Goal: Task Accomplishment & Management: Complete application form

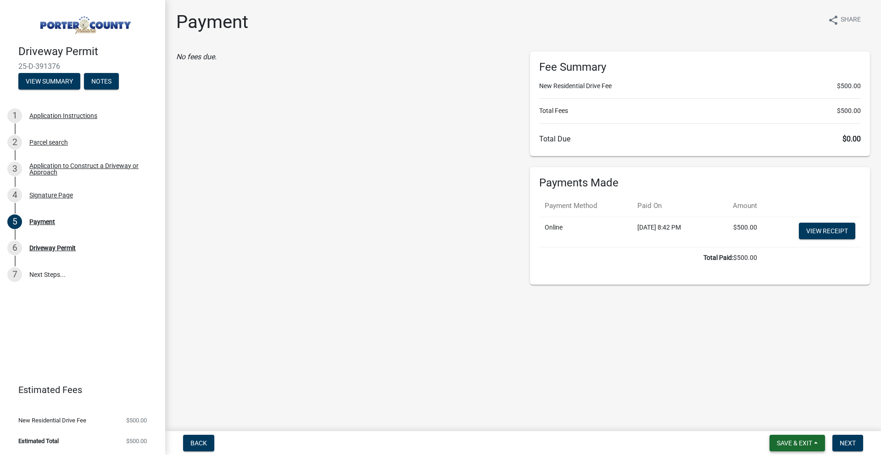
click at [800, 439] on span "Save & Exit" at bounding box center [794, 442] width 35 height 7
click at [786, 415] on button "Save & Exit" at bounding box center [788, 419] width 73 height 22
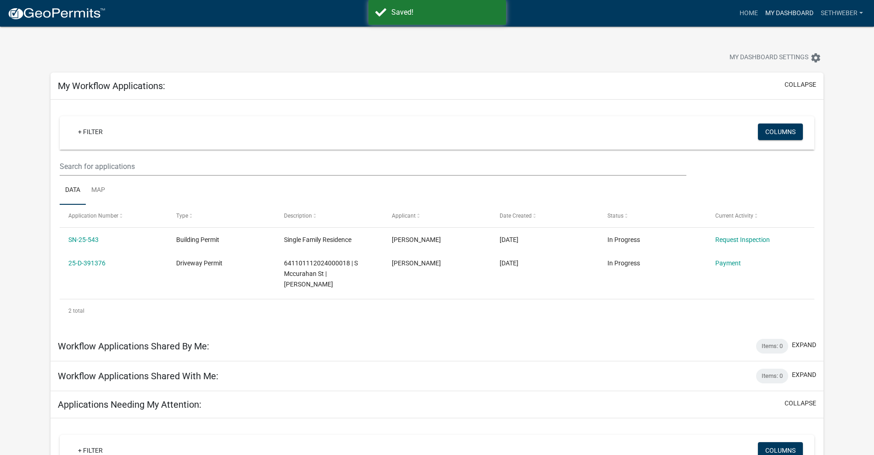
click at [797, 15] on link "My Dashboard" at bounding box center [790, 13] width 56 height 17
click at [814, 61] on icon "settings" at bounding box center [815, 57] width 11 height 11
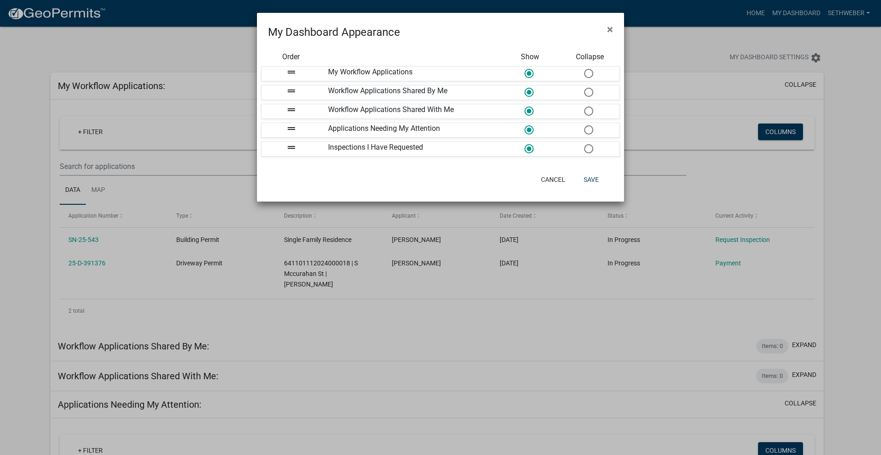
click at [706, 46] on ngb-modal-window "My Dashboard Appearance × Order Show Collapse drag_handle My Workflow Applicati…" at bounding box center [440, 227] width 881 height 455
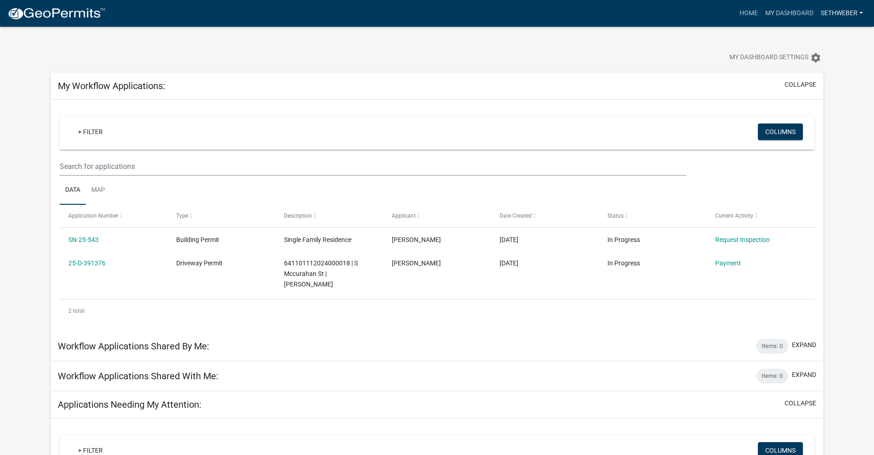
click at [837, 16] on link "sethweber" at bounding box center [842, 13] width 50 height 17
click at [818, 38] on link "Account" at bounding box center [829, 38] width 73 height 22
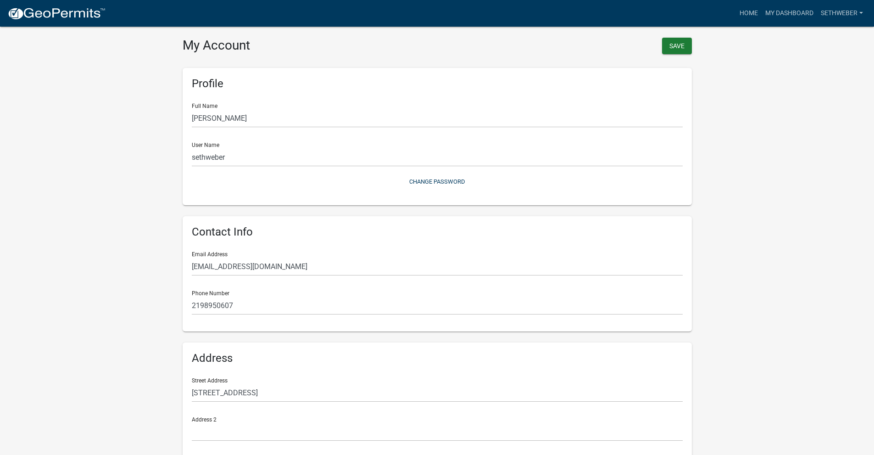
click at [29, 2] on nav "more_horiz Home My Dashboard sethweber Account Logout" at bounding box center [437, 13] width 874 height 27
click at [35, 9] on img at bounding box center [56, 14] width 98 height 14
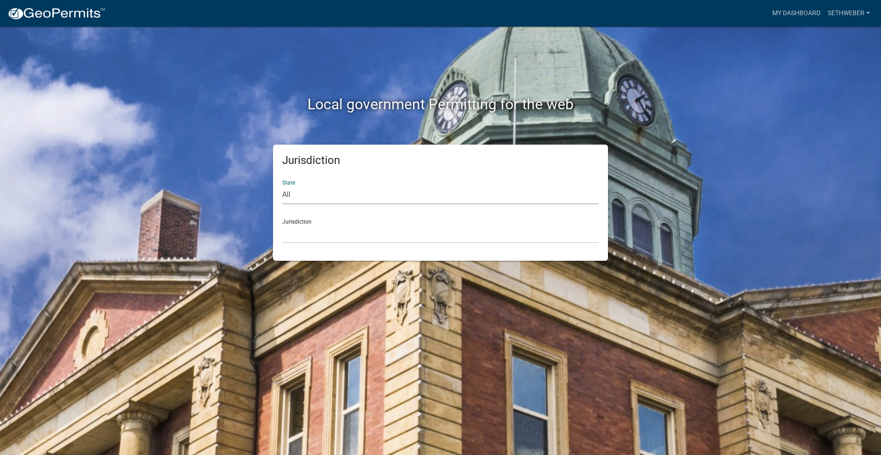
drag, startPoint x: 311, startPoint y: 192, endPoint x: 308, endPoint y: 200, distance: 8.3
click at [311, 192] on select "All [US_STATE] [US_STATE] [US_STATE] [US_STATE] [US_STATE] [US_STATE] [US_STATE…" at bounding box center [440, 194] width 317 height 19
select select "[US_STATE]"
click at [282, 185] on select "All [US_STATE] [US_STATE] [US_STATE] [US_STATE] [US_STATE] [US_STATE] [US_STATE…" at bounding box center [440, 194] width 317 height 19
click at [322, 227] on select "City of [GEOGRAPHIC_DATA], [US_STATE] City of [GEOGRAPHIC_DATA], [US_STATE] Cit…" at bounding box center [440, 233] width 317 height 19
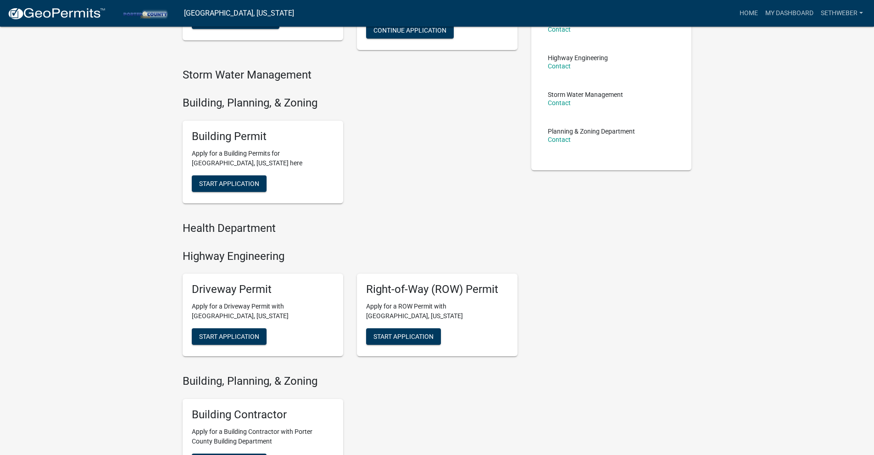
scroll to position [37, 0]
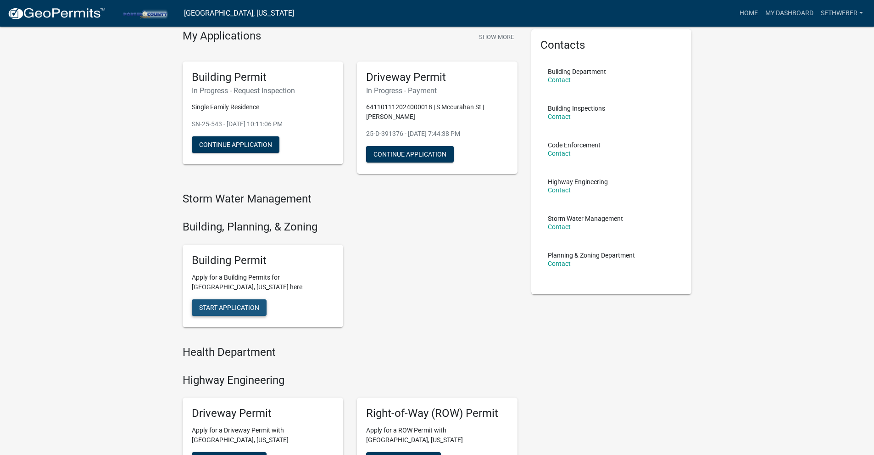
click at [245, 308] on span "Start Application" at bounding box center [229, 306] width 60 height 7
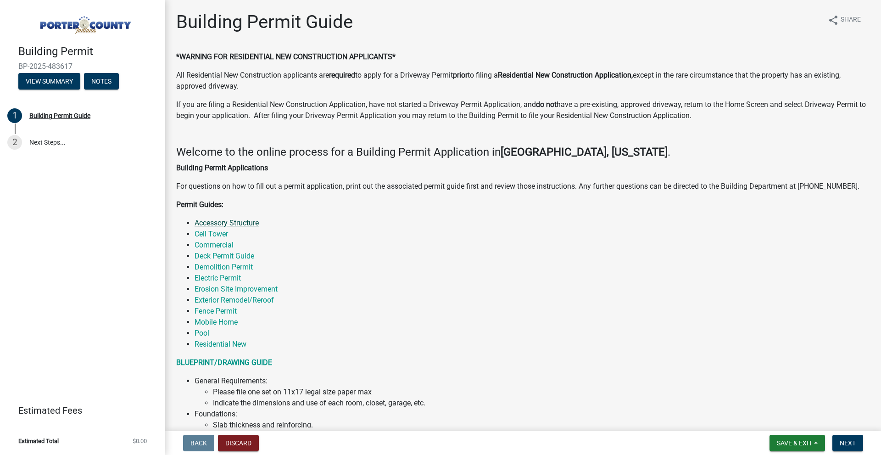
click at [251, 220] on link "Accessory Structure" at bounding box center [227, 222] width 64 height 9
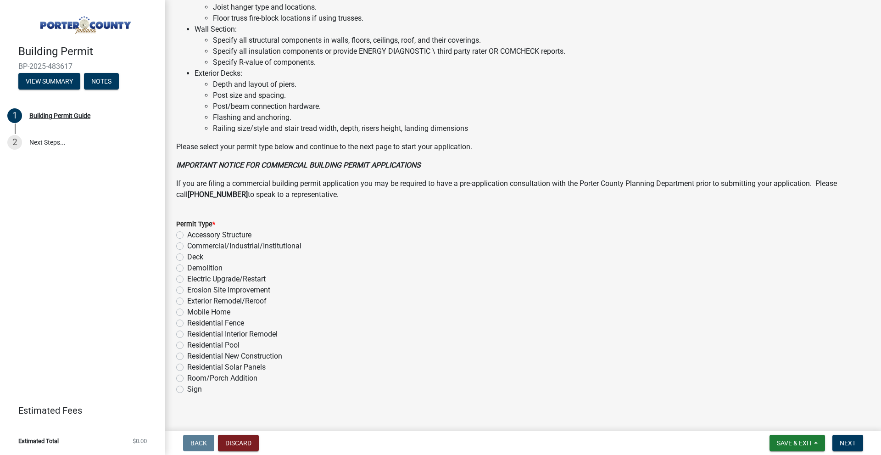
scroll to position [583, 0]
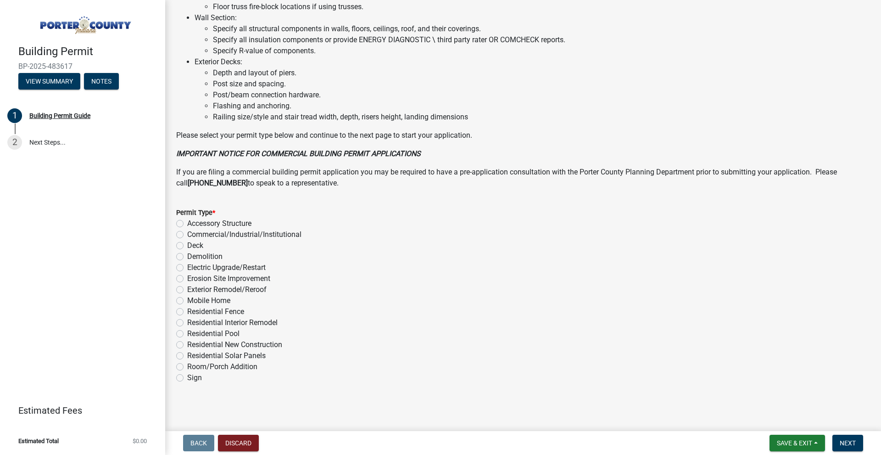
click at [187, 223] on label "Accessory Structure" at bounding box center [219, 223] width 64 height 11
click at [187, 223] on input "Accessory Structure" at bounding box center [190, 221] width 6 height 6
radio input "true"
click at [839, 450] on button "Next" at bounding box center [847, 443] width 31 height 17
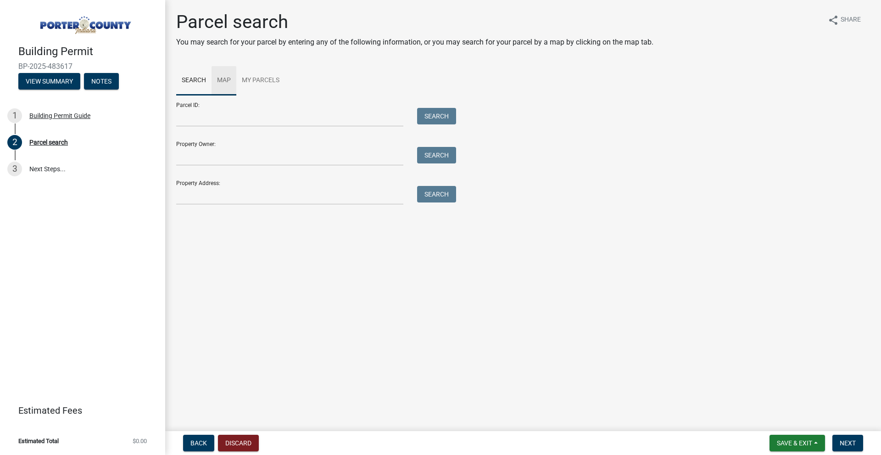
click at [223, 79] on link "Map" at bounding box center [224, 80] width 25 height 29
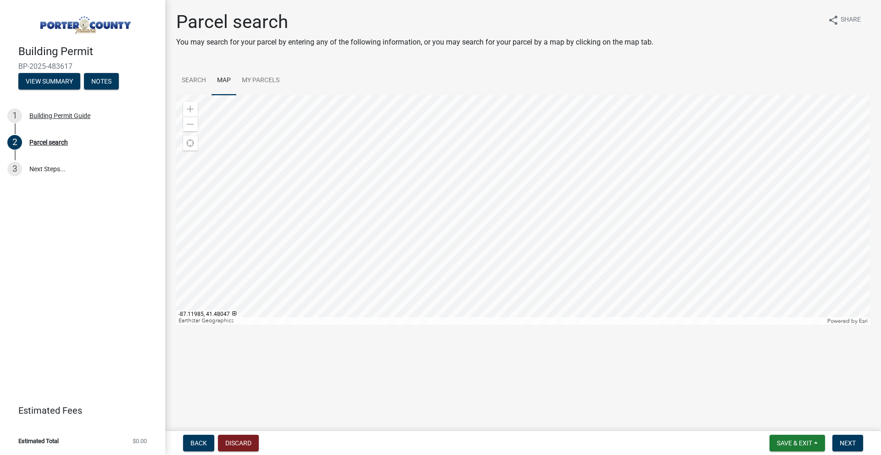
click at [485, 116] on div at bounding box center [523, 209] width 694 height 229
click at [195, 107] on div "Zoom in" at bounding box center [190, 109] width 15 height 15
click at [585, 324] on div at bounding box center [523, 209] width 694 height 229
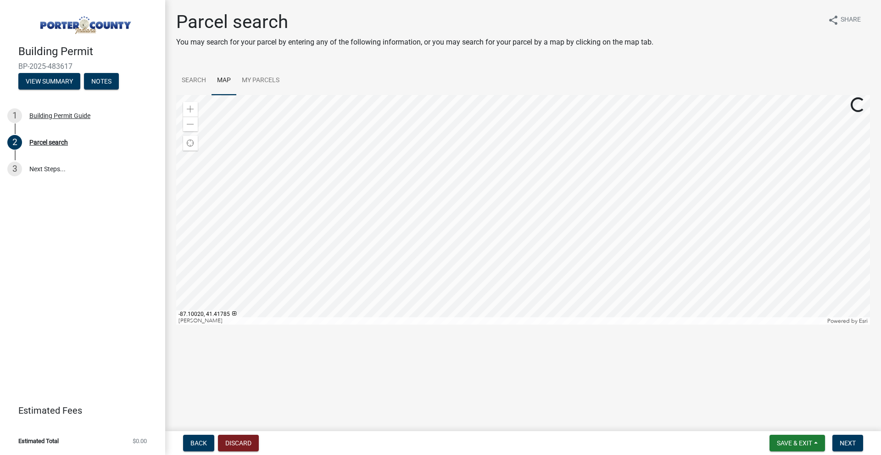
click at [508, 324] on div at bounding box center [523, 209] width 694 height 229
click at [484, 314] on div at bounding box center [523, 209] width 694 height 229
click at [576, 232] on div at bounding box center [523, 209] width 694 height 229
click at [460, 95] on div at bounding box center [523, 209] width 694 height 229
click at [527, 209] on div at bounding box center [523, 209] width 694 height 229
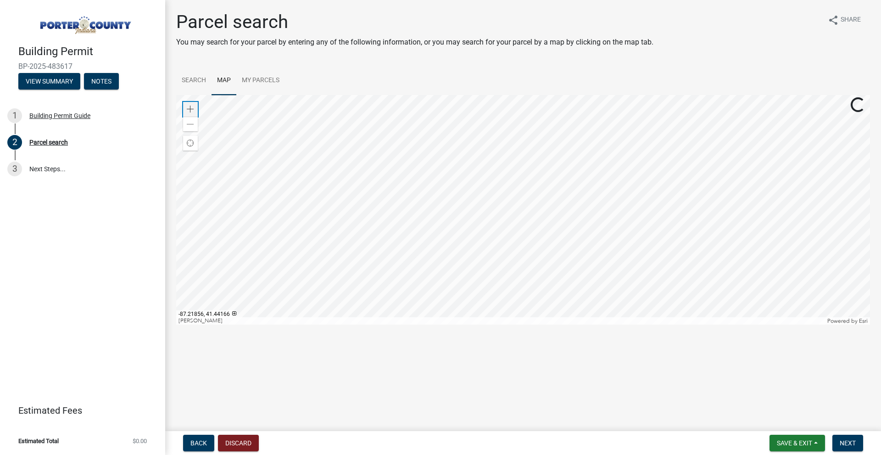
click at [188, 110] on span at bounding box center [190, 109] width 7 height 7
click at [675, 243] on div at bounding box center [523, 209] width 694 height 229
click at [193, 107] on span at bounding box center [190, 109] width 7 height 7
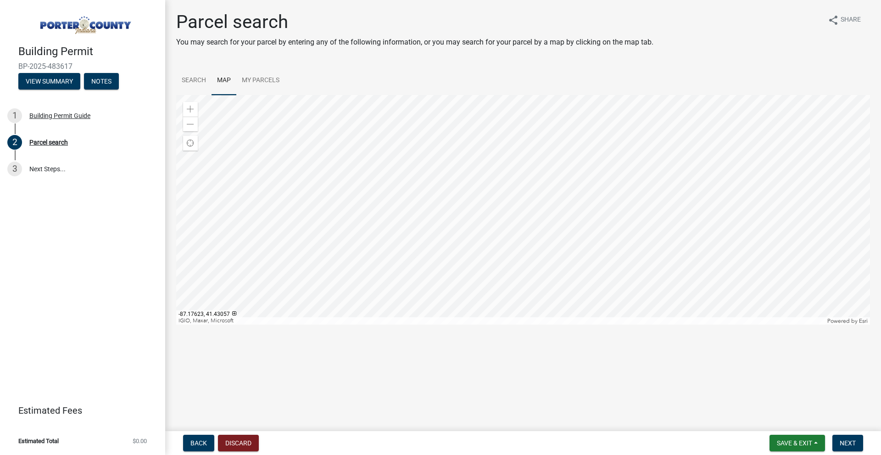
click at [557, 321] on div at bounding box center [523, 209] width 694 height 229
click at [543, 292] on div at bounding box center [523, 209] width 694 height 229
click at [518, 204] on div at bounding box center [523, 209] width 694 height 229
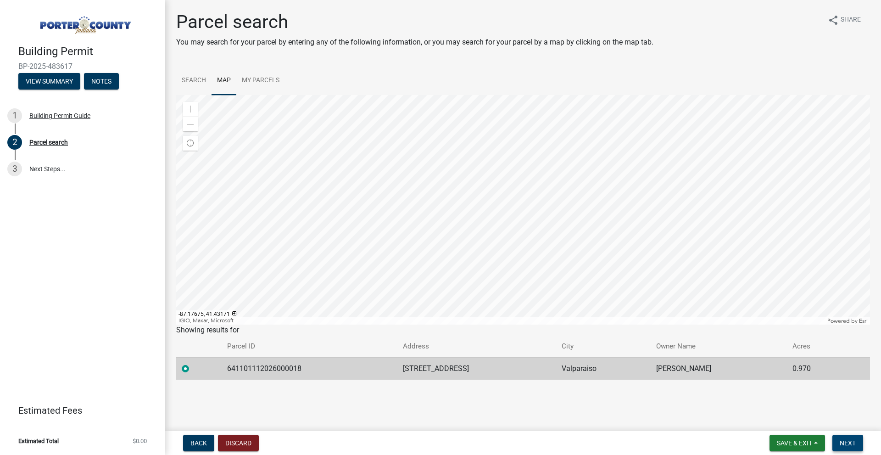
click at [845, 440] on span "Next" at bounding box center [848, 442] width 16 height 7
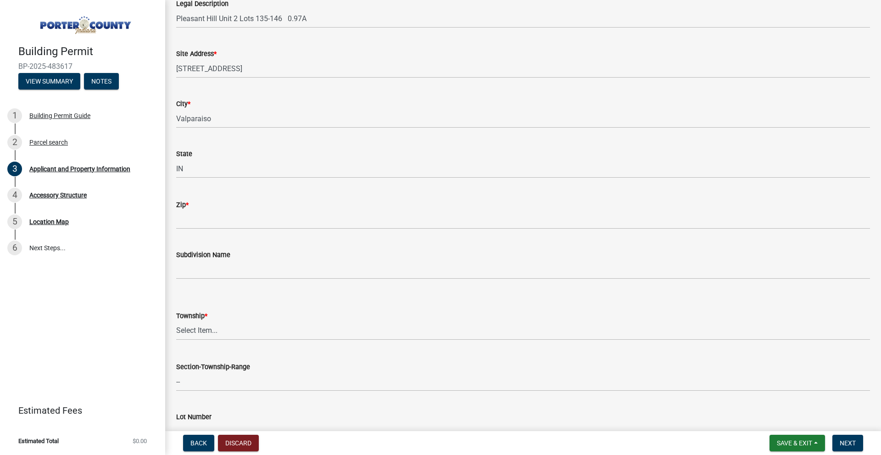
scroll to position [138, 0]
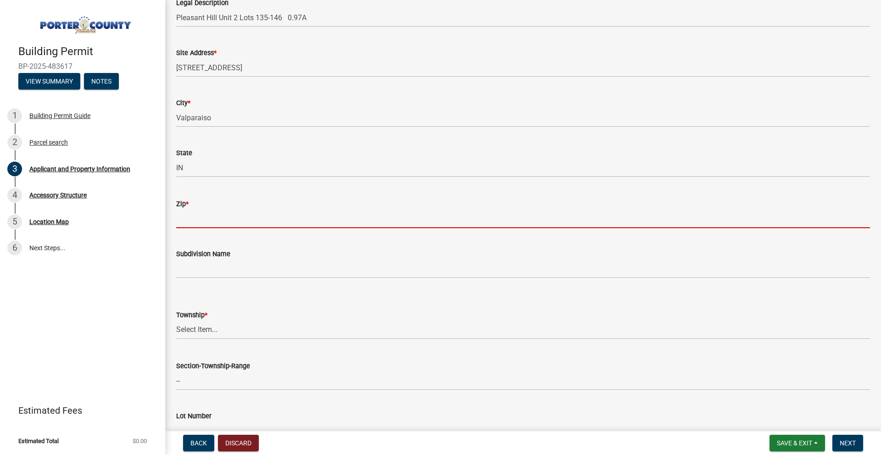
click at [252, 222] on input "Zip *" at bounding box center [523, 218] width 694 height 19
type input "46385"
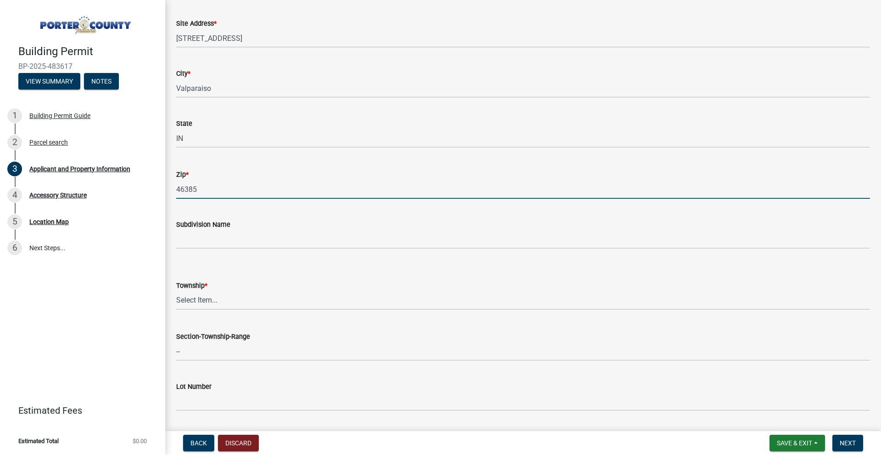
scroll to position [184, 0]
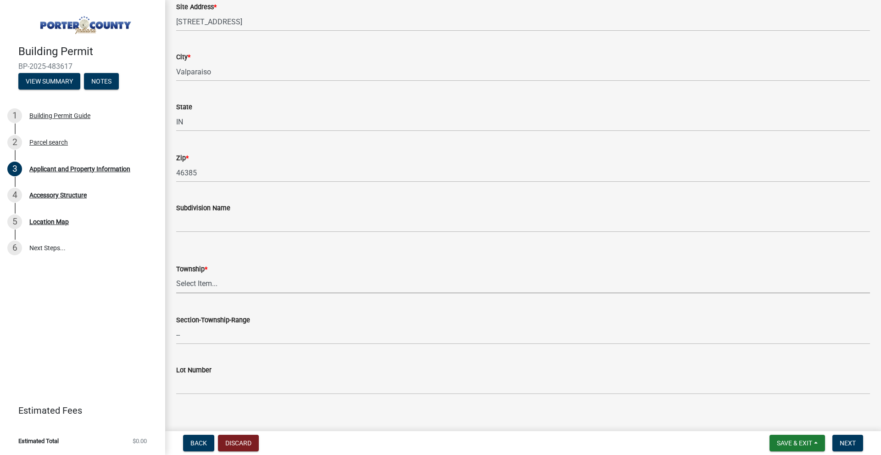
click at [243, 289] on select "Select Item... [PERSON_NAME][GEOGRAPHIC_DATA] [PERSON_NAME][GEOGRAPHIC_DATA] [G…" at bounding box center [523, 283] width 694 height 19
click at [234, 291] on select "Select Item... [PERSON_NAME][GEOGRAPHIC_DATA] [PERSON_NAME][GEOGRAPHIC_DATA] [G…" at bounding box center [523, 283] width 694 height 19
click at [176, 274] on select "Select Item... [PERSON_NAME][GEOGRAPHIC_DATA] [PERSON_NAME][GEOGRAPHIC_DATA] [G…" at bounding box center [523, 283] width 694 height 19
select select "727dfea8-a90f-47eb-b41f-dba829b609f5"
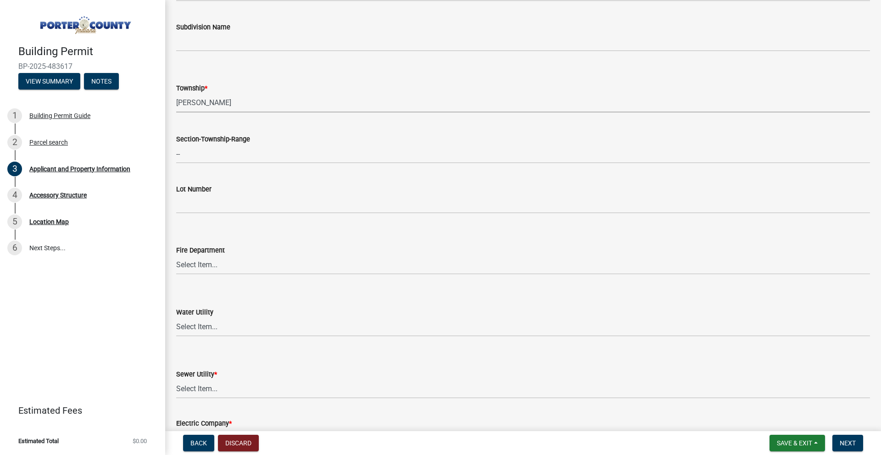
scroll to position [367, 0]
click at [219, 253] on select "Select Item... [PERSON_NAME] [PERSON_NAME] Harbor [PERSON_NAME] Grove [PERSON_N…" at bounding box center [523, 262] width 694 height 19
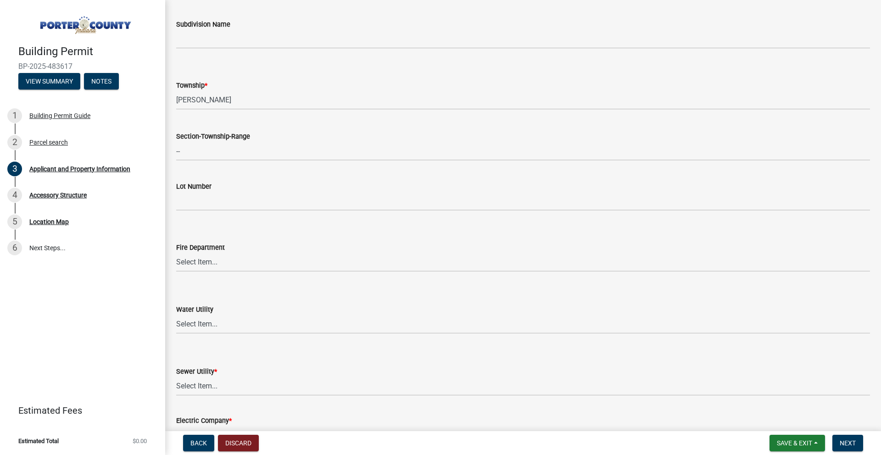
click at [248, 304] on div "Water Utility" at bounding box center [523, 309] width 694 height 11
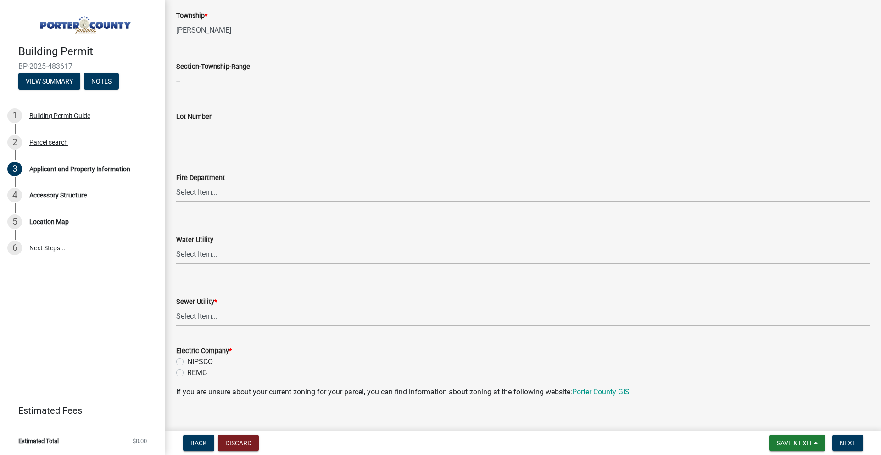
scroll to position [459, 0]
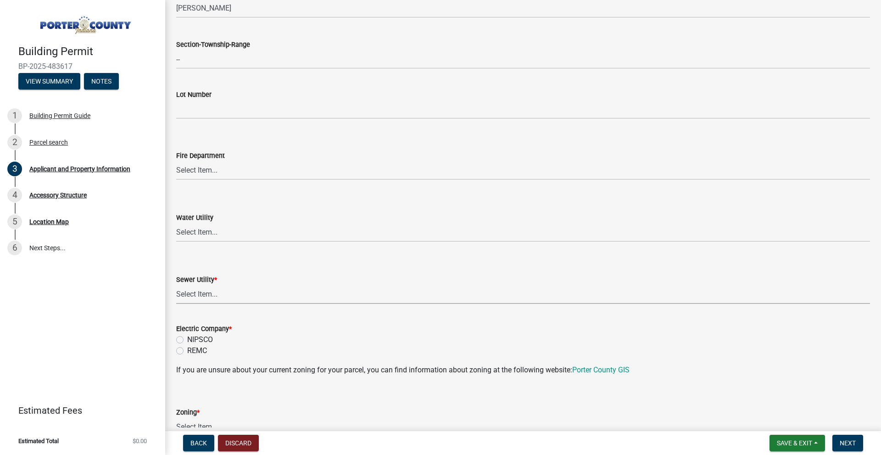
click at [206, 290] on select "Select Item... Aqua [US_STATE] Inc Damon Run Falling Waters Lake Eliza - LEACD …" at bounding box center [523, 294] width 694 height 19
click at [260, 332] on form "Electric Company * NIPSCO REMC" at bounding box center [523, 334] width 694 height 44
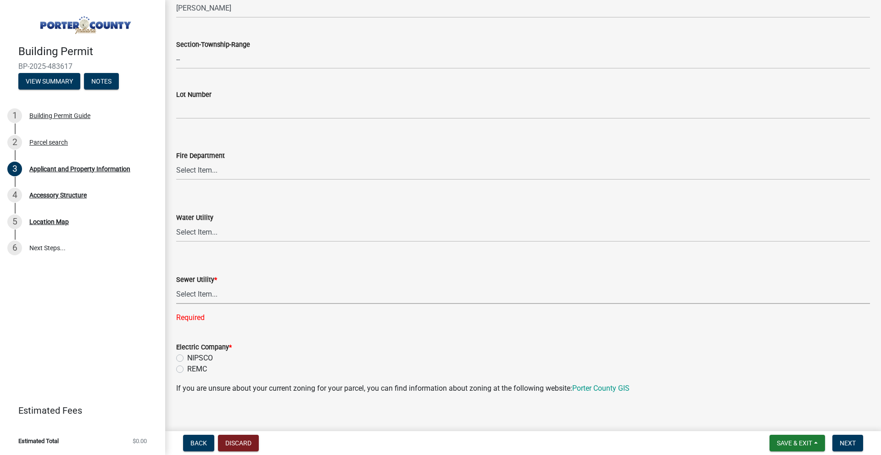
click at [221, 296] on select "Select Item... Aqua [US_STATE] Inc Damon Run Falling Waters Lake Eliza - LEACD …" at bounding box center [523, 294] width 694 height 19
click at [176, 285] on select "Select Item... Aqua [US_STATE] Inc Damon Run Falling Waters Lake Eliza - LEACD …" at bounding box center [523, 294] width 694 height 19
select select "50b13dbd-a6c5-4f62-a7fa-af9af9d24f53"
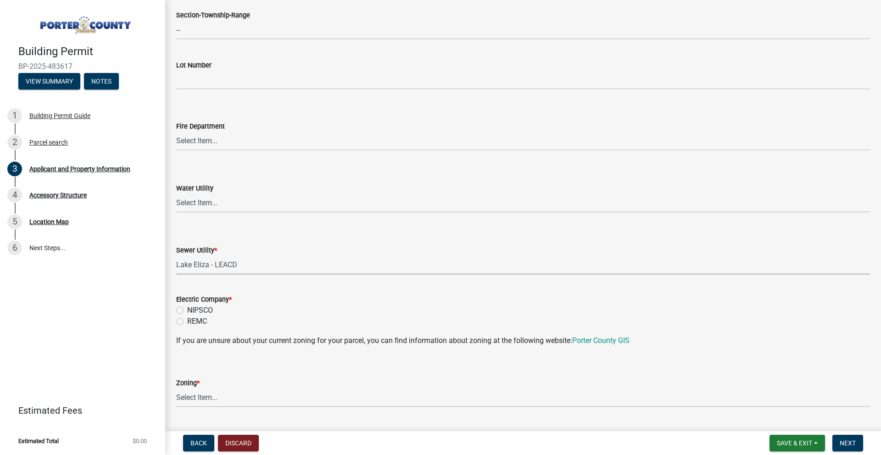
scroll to position [505, 0]
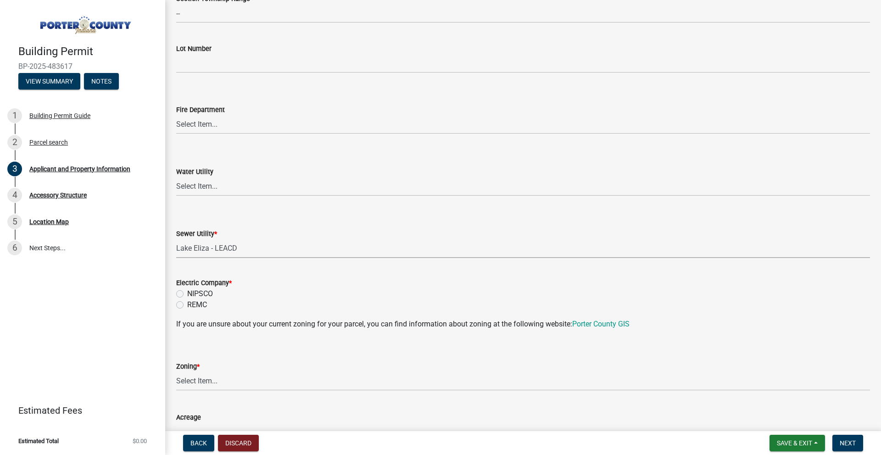
click at [174, 293] on div "Electric Company * NIPSCO REMC" at bounding box center [523, 288] width 708 height 44
click at [176, 295] on div "Electric Company * NIPSCO REMC" at bounding box center [523, 288] width 708 height 44
click at [187, 295] on label "NIPSCO" at bounding box center [200, 293] width 26 height 11
click at [187, 294] on input "NIPSCO" at bounding box center [190, 291] width 6 height 6
radio input "true"
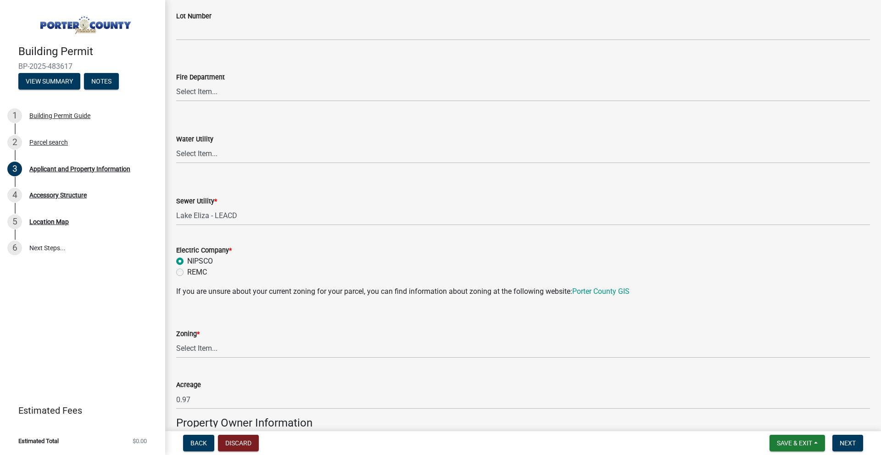
scroll to position [688, 0]
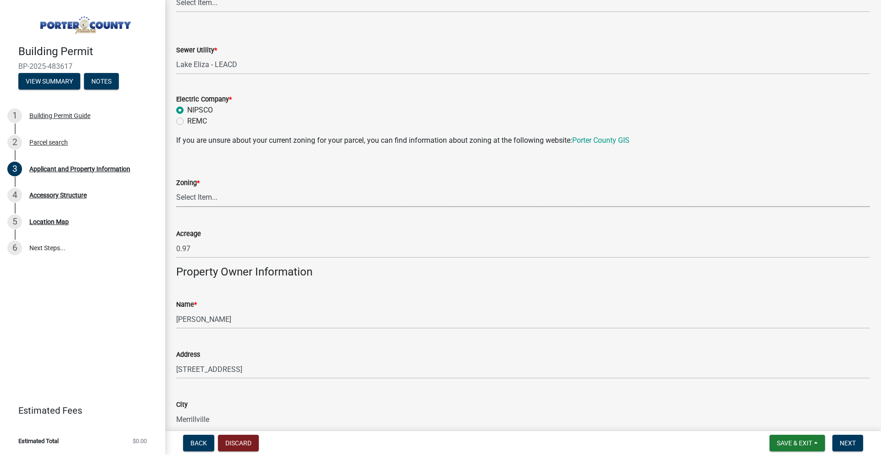
click at [217, 194] on select "Select Item... A1 A2 CH CM CN I1 I2 I3 IN MP OT P1 P2 PUD R1 R2 R3 R4 RL RR" at bounding box center [523, 197] width 694 height 19
click at [176, 188] on select "Select Item... A1 A2 CH CM CN I1 I2 I3 IN MP OT P1 P2 PUD R1 R2 R3 R4 RL RR" at bounding box center [523, 197] width 694 height 19
select select "e2d1b1d7-ccc9-456b-9e96-e16306515997"
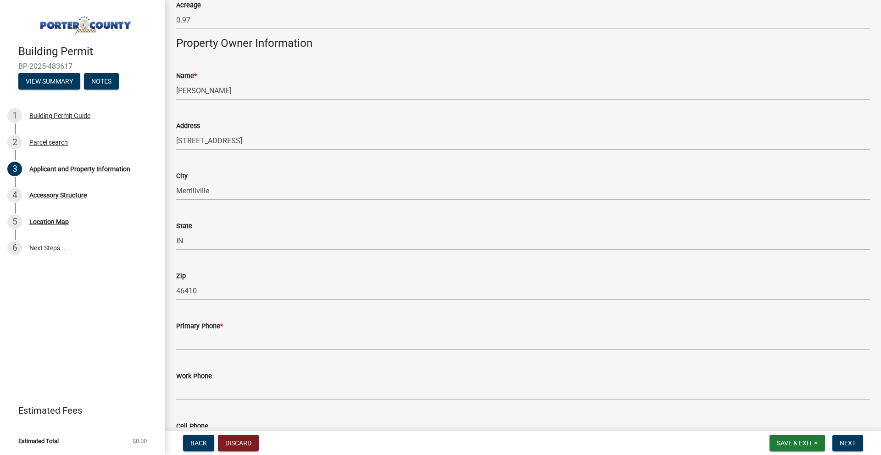
scroll to position [918, 0]
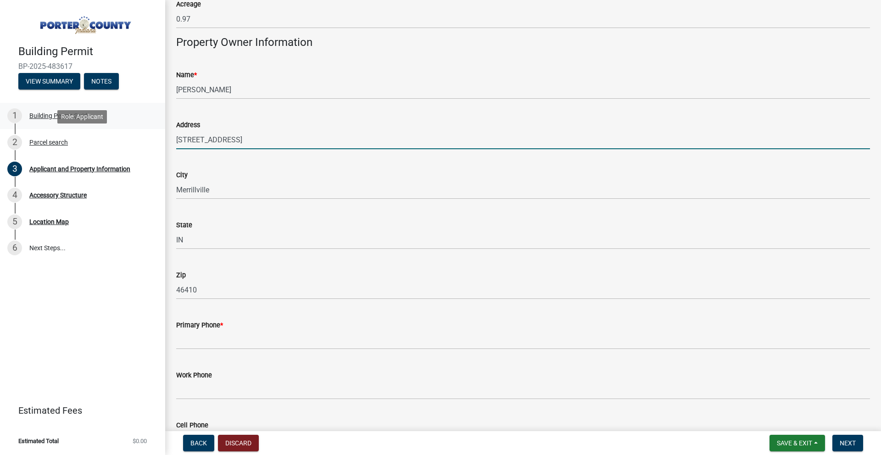
drag, startPoint x: 229, startPoint y: 147, endPoint x: 152, endPoint y: 127, distance: 79.7
click at [152, 127] on div "Building Permit BP-2025-483617 View Summary Notes 1 Building Permit Guide 2 Par…" at bounding box center [440, 227] width 881 height 455
type input "[STREET_ADDRESS]"
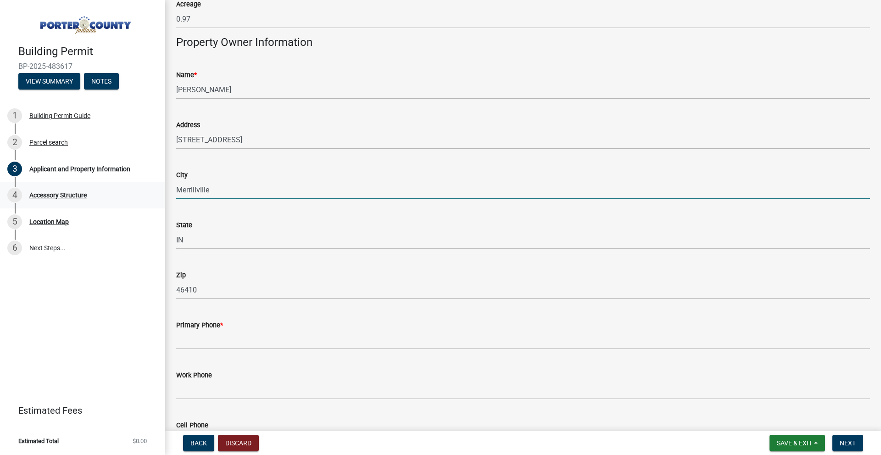
drag, startPoint x: 224, startPoint y: 193, endPoint x: 140, endPoint y: 194, distance: 84.0
click at [140, 194] on div "Building Permit BP-2025-483617 View Summary Notes 1 Building Permit Guide 2 Par…" at bounding box center [440, 227] width 881 height 455
type input "Saint [PERSON_NAME]"
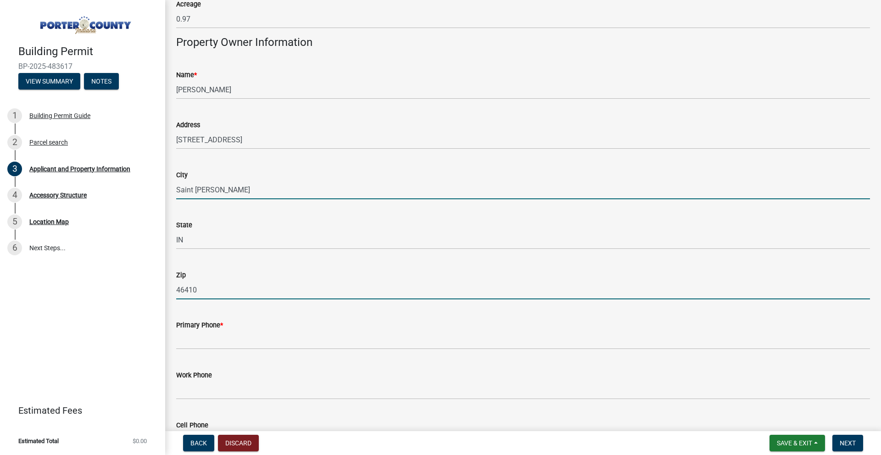
click at [231, 289] on input "46410" at bounding box center [523, 289] width 694 height 19
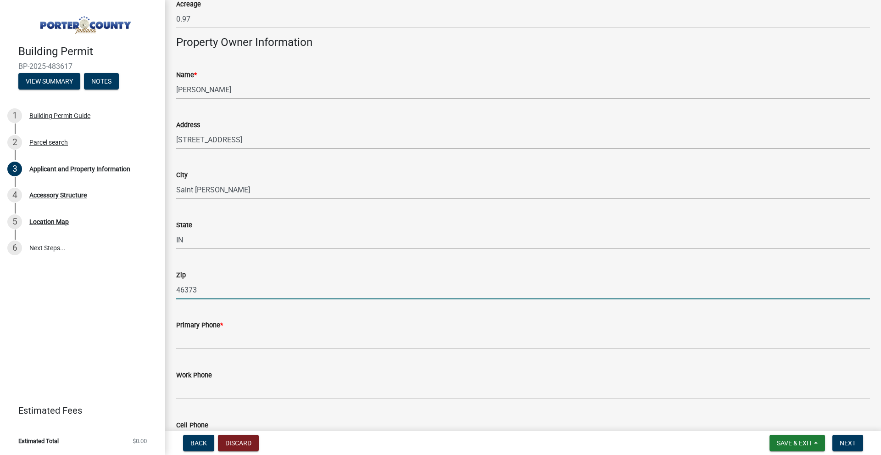
type input "46373"
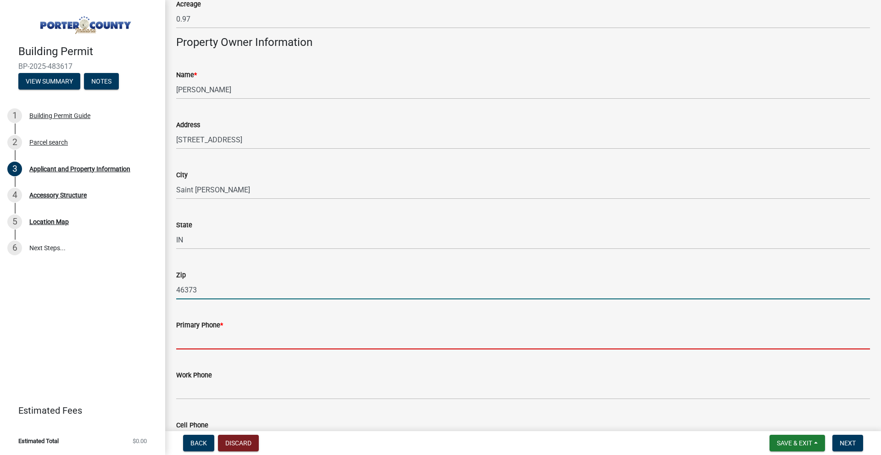
click at [245, 342] on input "Primary Phone *" at bounding box center [523, 339] width 694 height 19
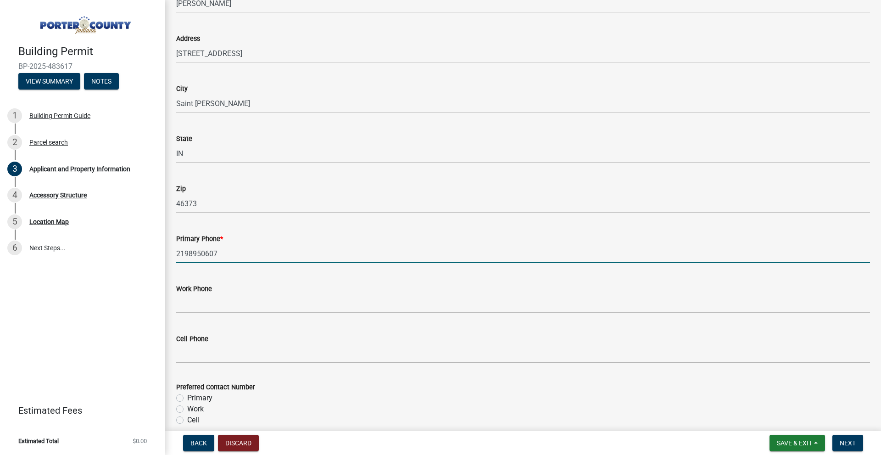
scroll to position [1101, 0]
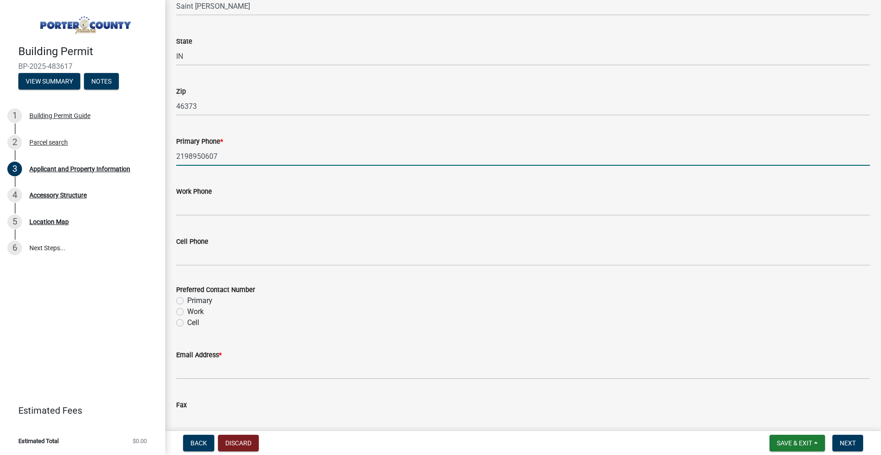
type input "2198950607"
click at [187, 298] on label "Primary" at bounding box center [199, 300] width 25 height 11
click at [187, 298] on input "Primary" at bounding box center [190, 298] width 6 height 6
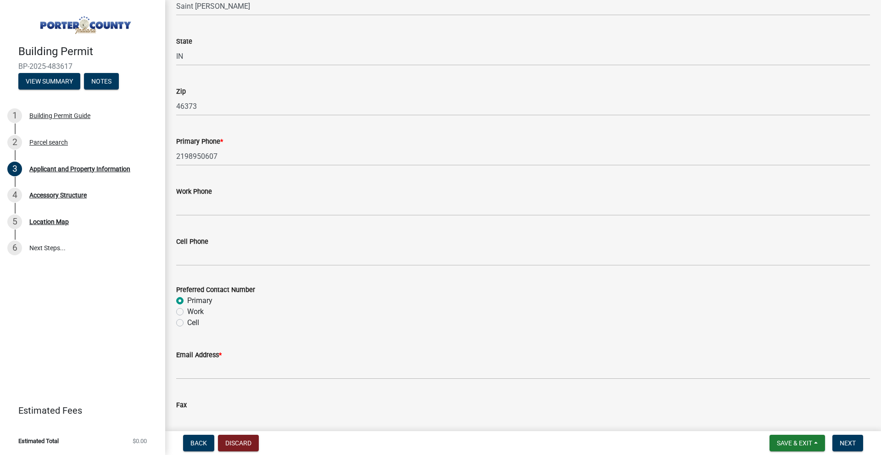
radio input "true"
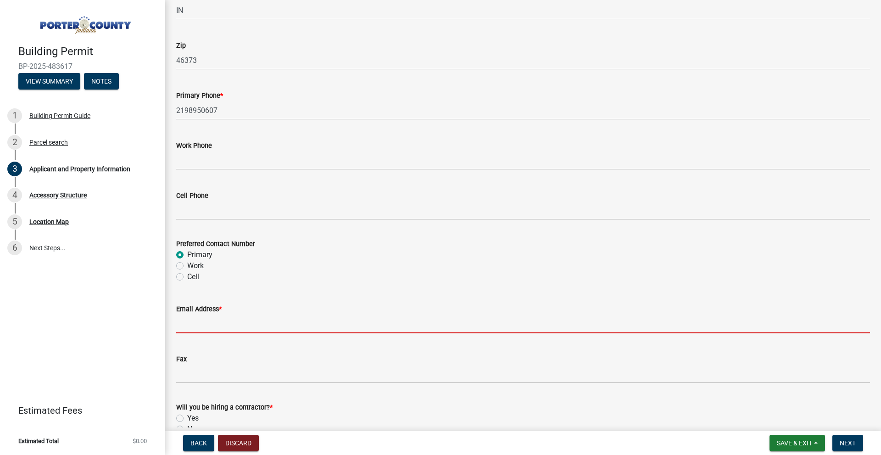
click at [198, 323] on input "Email Address *" at bounding box center [523, 323] width 694 height 19
type input "[EMAIL_ADDRESS][DOMAIN_NAME]"
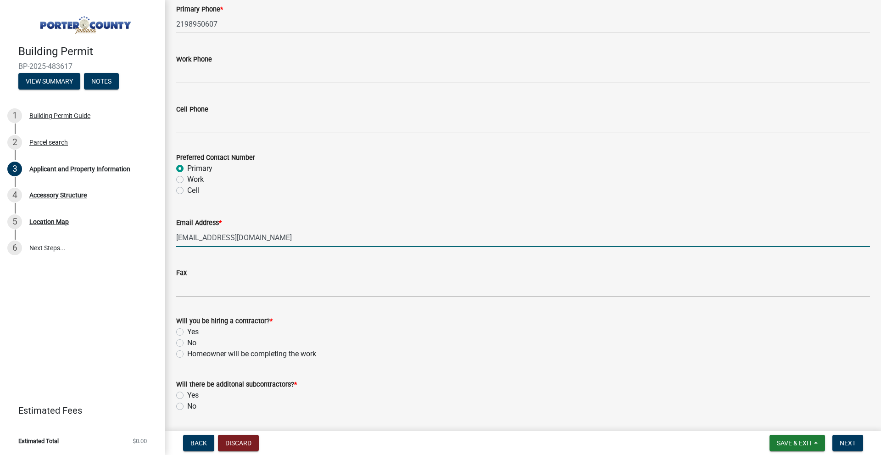
scroll to position [1262, 0]
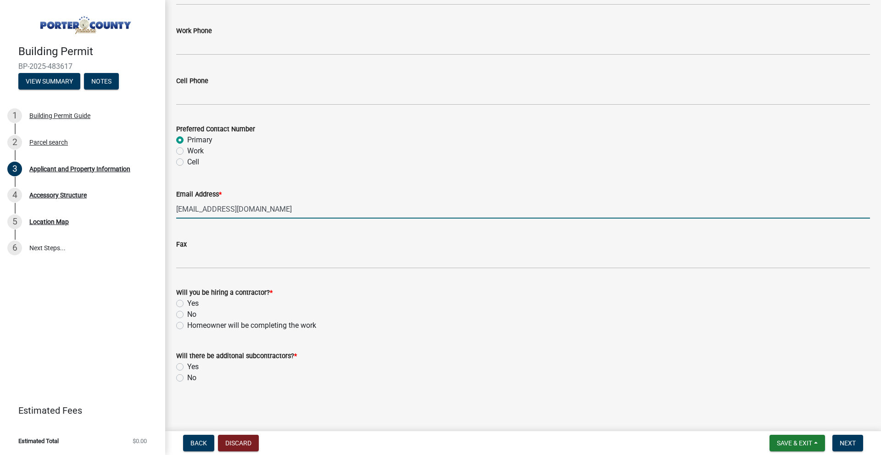
click at [187, 327] on label "Homeowner will be completing the work" at bounding box center [251, 325] width 129 height 11
click at [187, 326] on input "Homeowner will be completing the work" at bounding box center [190, 323] width 6 height 6
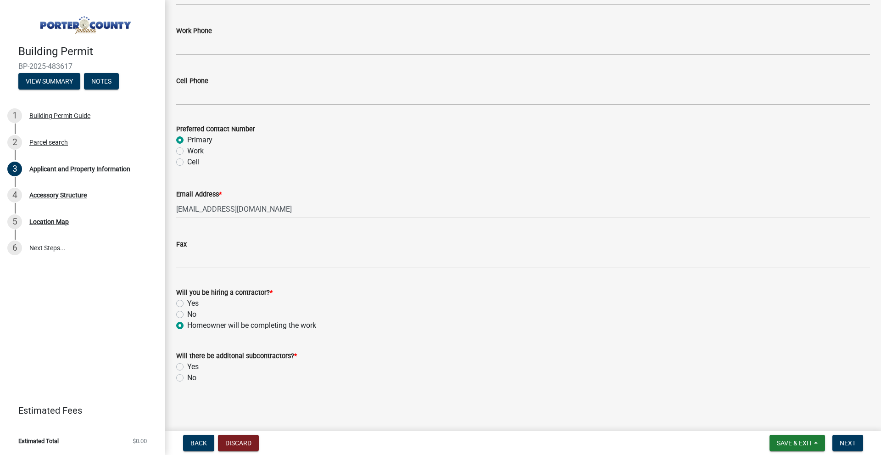
radio input "true"
click at [176, 378] on div "Will there be additonal subcontractors? * Yes No" at bounding box center [523, 361] width 708 height 44
click at [187, 381] on label "No" at bounding box center [191, 377] width 9 height 11
click at [187, 378] on input "No" at bounding box center [190, 375] width 6 height 6
radio input "true"
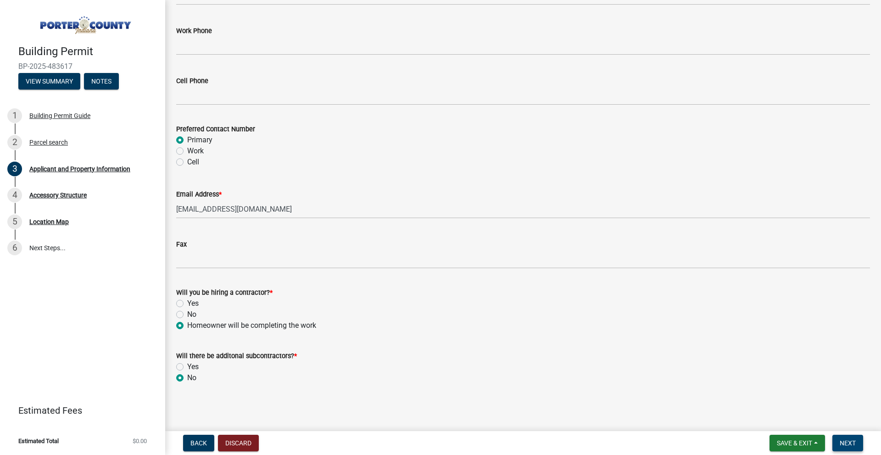
click at [851, 447] on button "Next" at bounding box center [847, 443] width 31 height 17
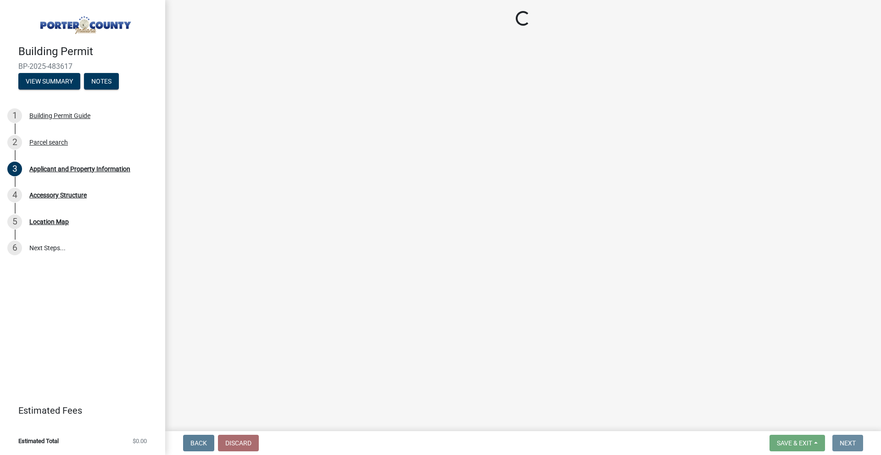
scroll to position [0, 0]
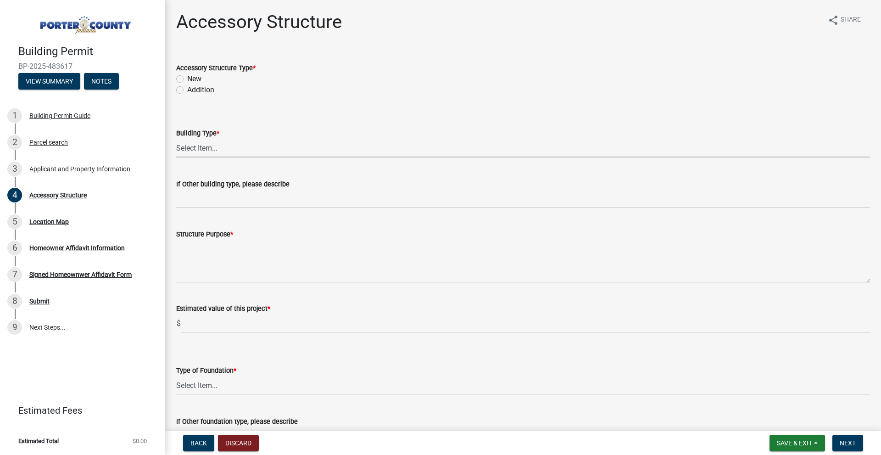
click at [198, 150] on select "Select Item... Ag. Building Chicken Coop Detached Garage Exterior Remodel Gazeb…" at bounding box center [523, 148] width 694 height 19
click at [176, 139] on select "Select Item... Ag. Building Chicken Coop Detached Garage Exterior Remodel Gazeb…" at bounding box center [523, 148] width 694 height 19
select select "e417d459-1a07-4045-9f8a-b98bfca84a5c"
click at [206, 141] on select "Select Item... Ag. Building Chicken Coop Detached Garage Exterior Remodel Gazeb…" at bounding box center [523, 148] width 694 height 19
click at [309, 149] on select "Select Item... Ag. Building Chicken Coop Detached Garage Exterior Remodel Gazeb…" at bounding box center [523, 148] width 694 height 19
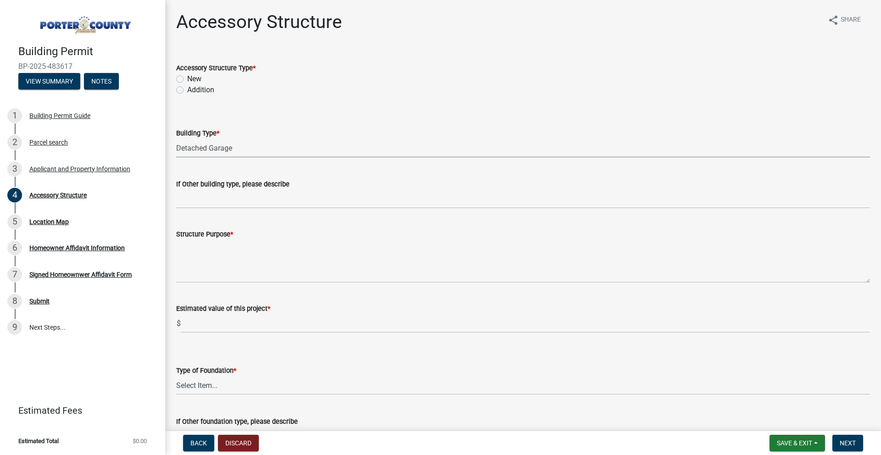
click at [187, 76] on label "New" at bounding box center [194, 78] width 14 height 11
click at [187, 76] on input "New" at bounding box center [190, 76] width 6 height 6
radio input "true"
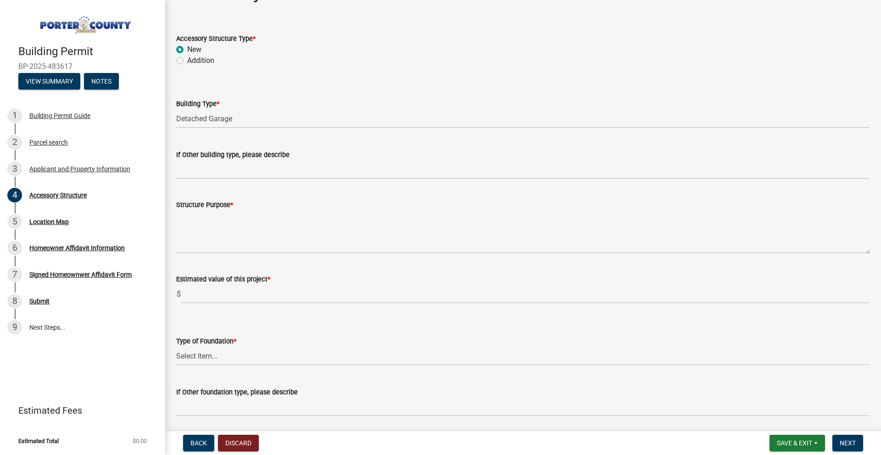
scroll to position [46, 0]
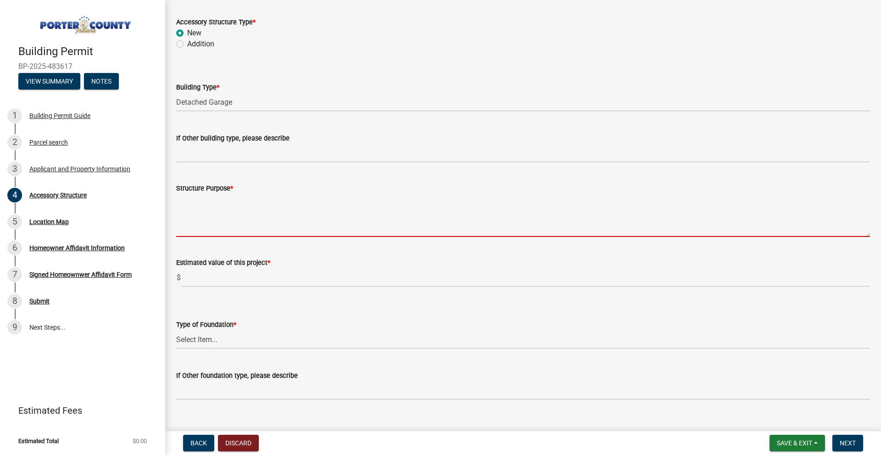
click at [229, 219] on textarea "Structure Purpose *" at bounding box center [523, 215] width 694 height 43
click at [232, 219] on textarea "Structure Purpose *" at bounding box center [523, 215] width 694 height 43
click at [192, 224] on textarea "Structure Purpose *" at bounding box center [523, 215] width 694 height 43
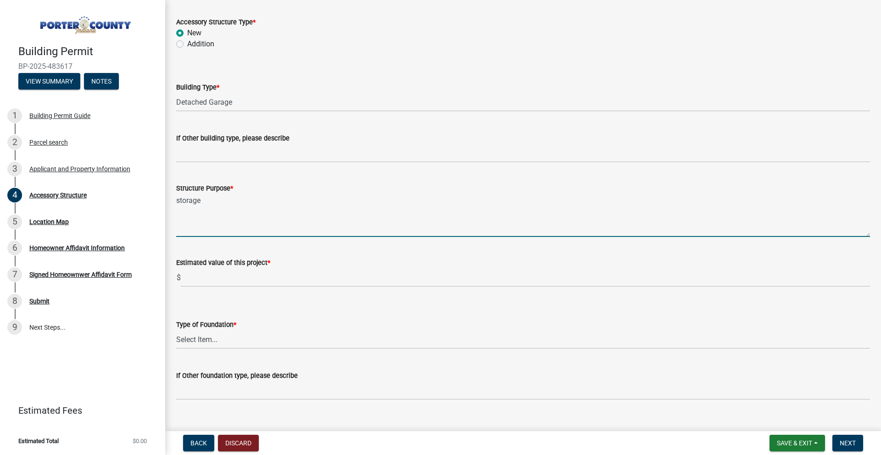
type textarea "storage"
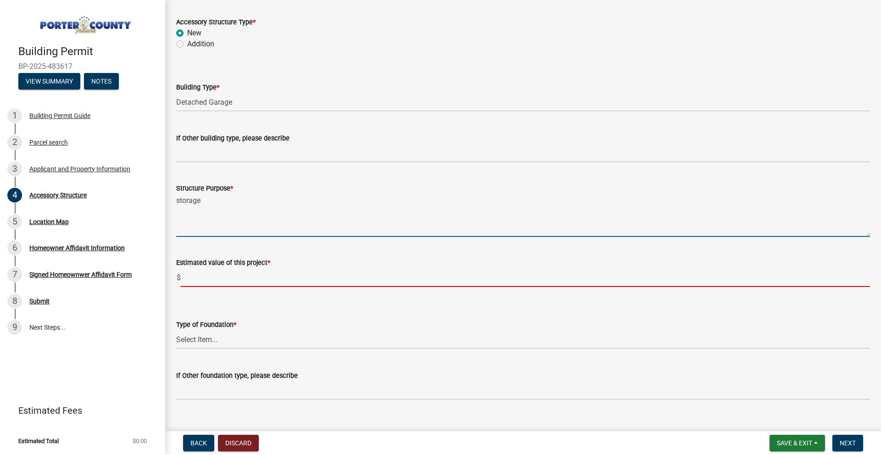
click at [217, 276] on input "text" at bounding box center [525, 277] width 689 height 19
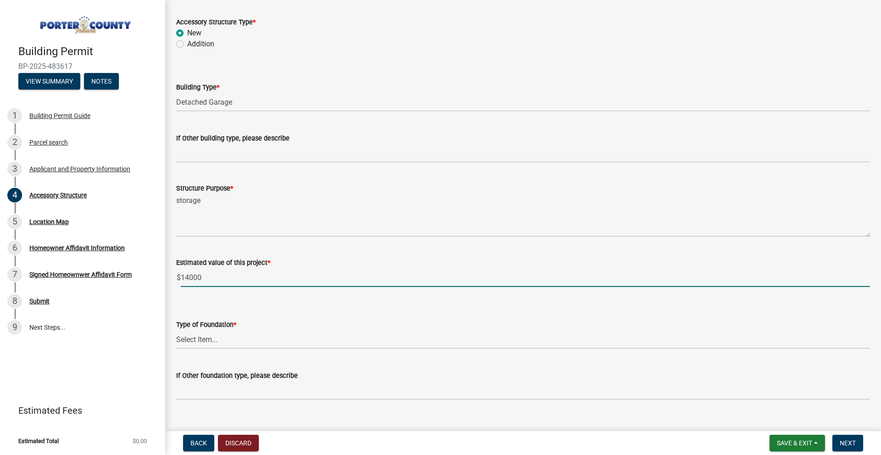
type input "14000"
click at [218, 343] on select "Select Item... Concrete Block Poured Concrete Post Frame Other" at bounding box center [523, 339] width 694 height 19
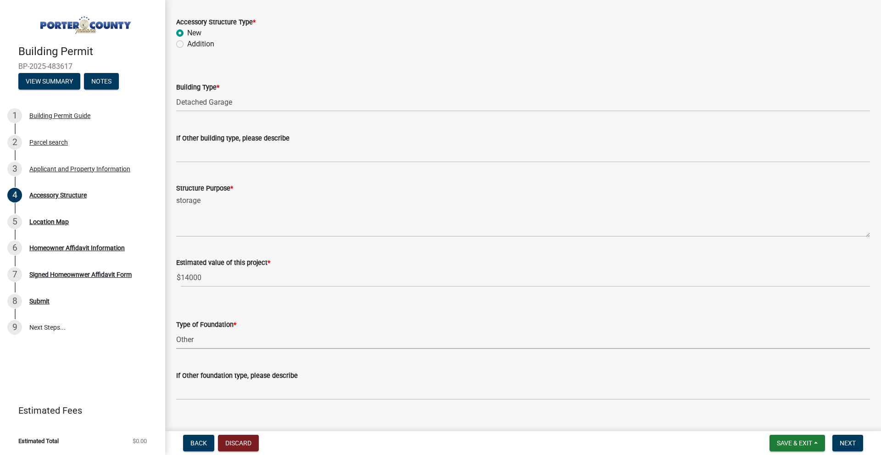
click at [176, 330] on select "Select Item... Concrete Block Poured Concrete Post Frame Other" at bounding box center [523, 339] width 694 height 19
select select "c9e834ac-bebe-4d20-b79b-0346d2791f6f"
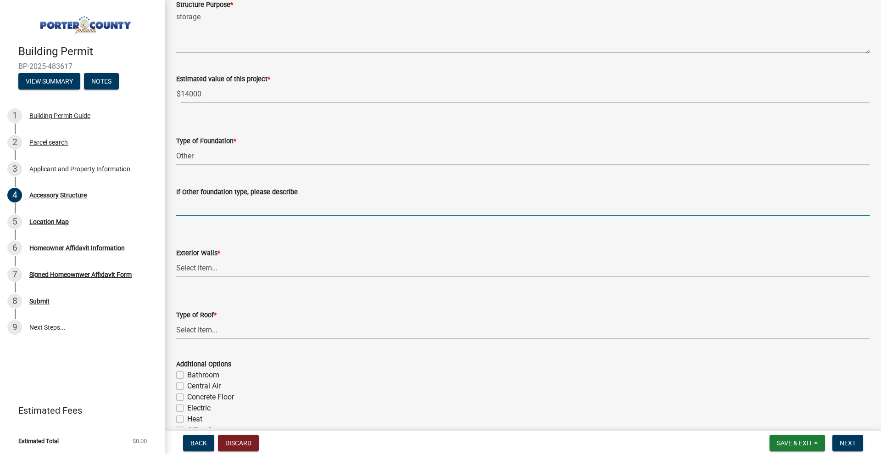
click at [239, 207] on input "If Other foundation type, please describe" at bounding box center [523, 206] width 694 height 19
type input "gravel"
click at [296, 271] on select "Select Item... Masonry Wood Frame Post Frame Steel Frame" at bounding box center [523, 267] width 694 height 19
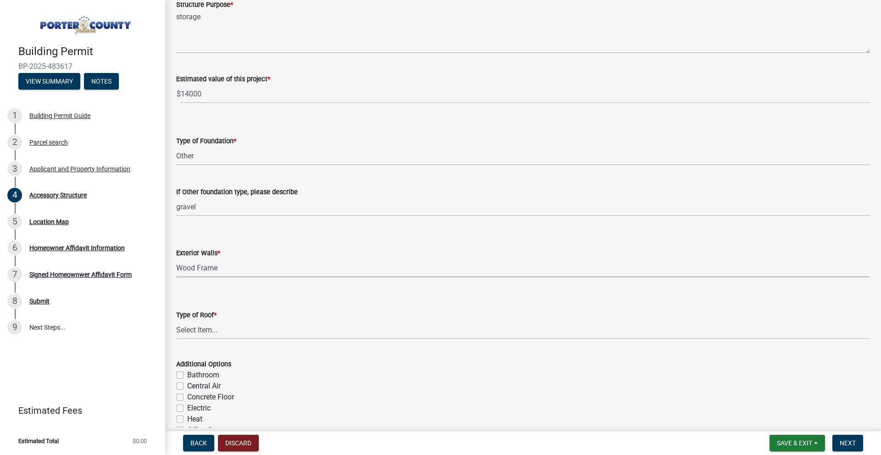
click at [176, 258] on select "Select Item... Masonry Wood Frame Post Frame Steel Frame" at bounding box center [523, 267] width 694 height 19
click at [207, 270] on select "Select Item... Masonry Wood Frame Post Frame Steel Frame" at bounding box center [523, 267] width 694 height 19
click at [176, 258] on select "Select Item... Masonry Wood Frame Post Frame Steel Frame" at bounding box center [523, 267] width 694 height 19
select select "3cff20c0-3f0c-46d5-8ea1-4d56f0396f42"
click at [219, 330] on select "Select Item... Shingles Steel" at bounding box center [523, 329] width 694 height 19
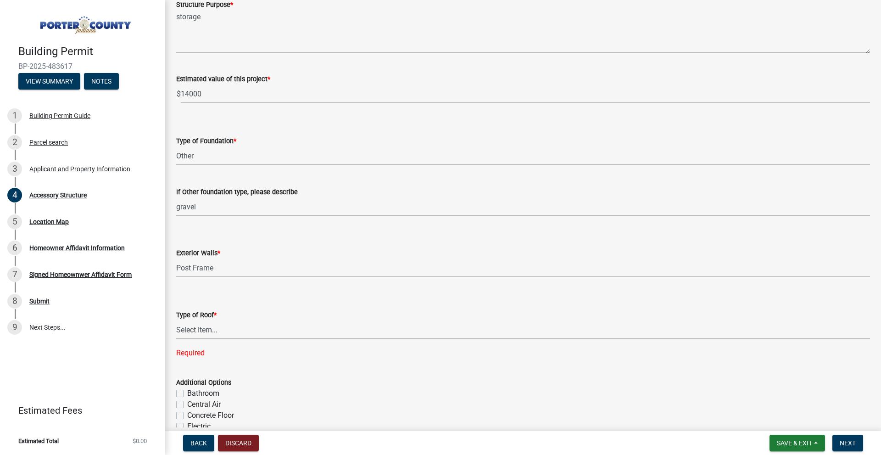
click at [247, 294] on div "Type of Roof * Select Item... Shingles Steel Required" at bounding box center [523, 321] width 694 height 73
click at [219, 332] on select "Select Item... Shingles Steel" at bounding box center [523, 329] width 694 height 19
click at [176, 320] on select "Select Item... Shingles Steel" at bounding box center [523, 329] width 694 height 19
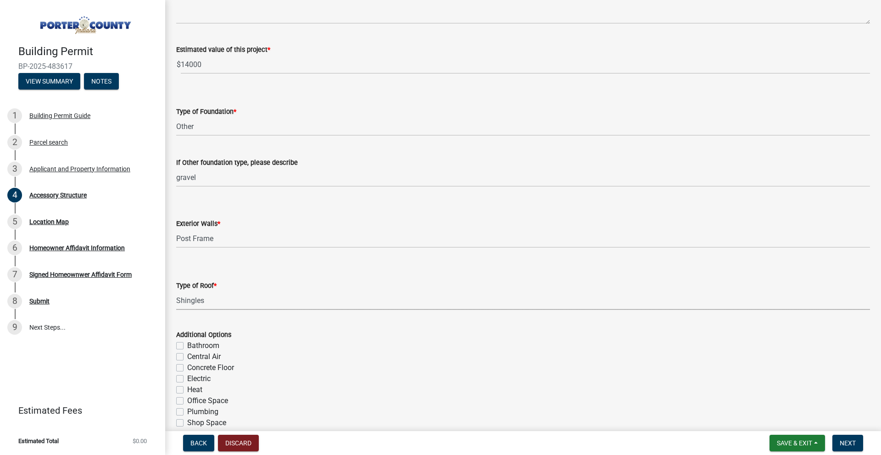
scroll to position [275, 0]
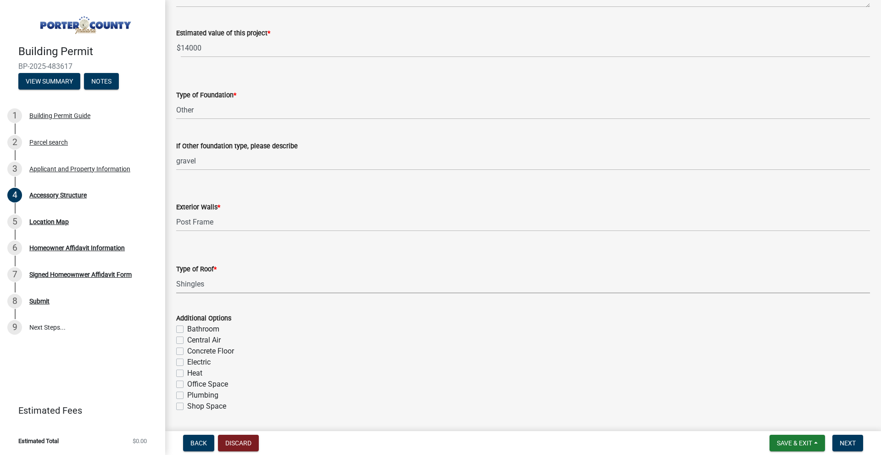
click at [219, 287] on select "Select Item... Shingles Steel" at bounding box center [523, 283] width 694 height 19
click at [176, 274] on select "Select Item... Shingles Steel" at bounding box center [523, 283] width 694 height 19
select select "d63a0ebc-b44d-481d-ab70-ec75eba29316"
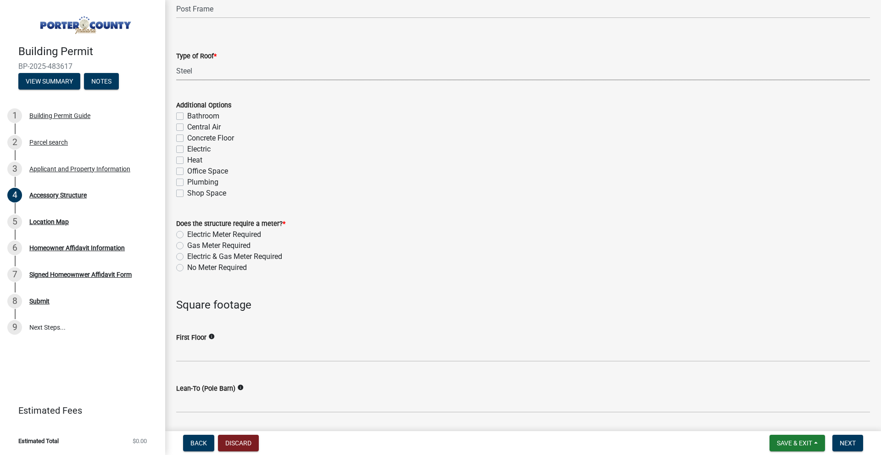
scroll to position [505, 0]
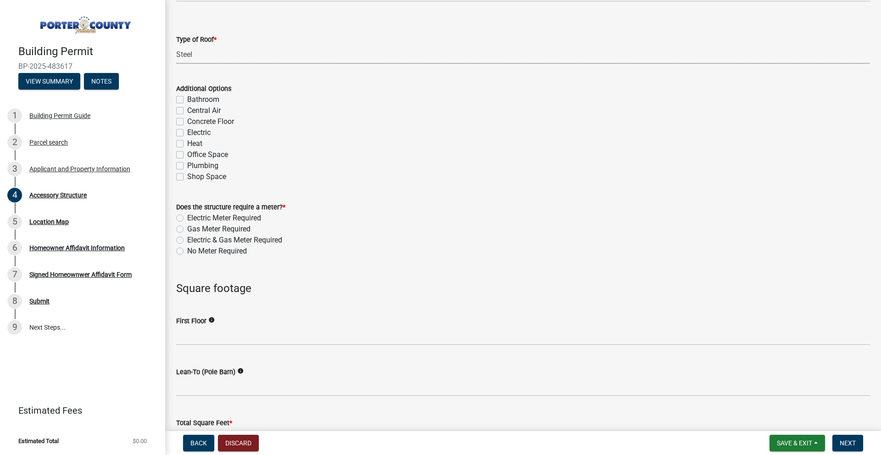
click at [187, 250] on label "No Meter Required" at bounding box center [217, 250] width 60 height 11
click at [187, 250] on input "No Meter Required" at bounding box center [190, 248] width 6 height 6
radio input "true"
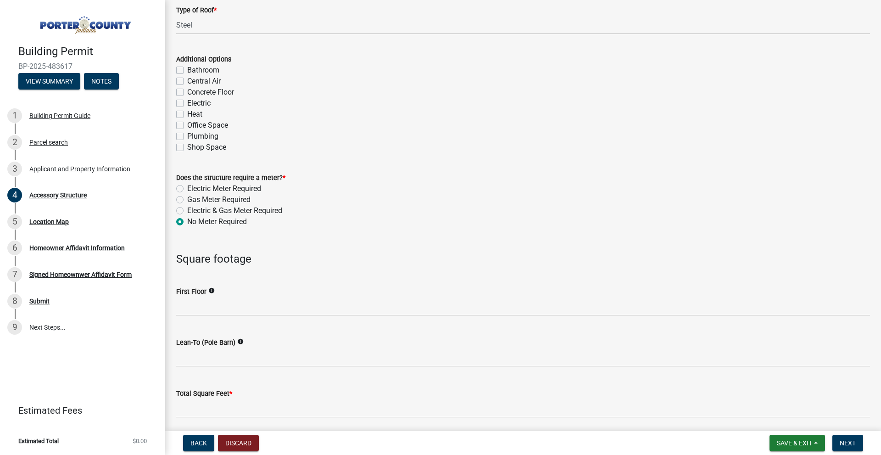
scroll to position [551, 0]
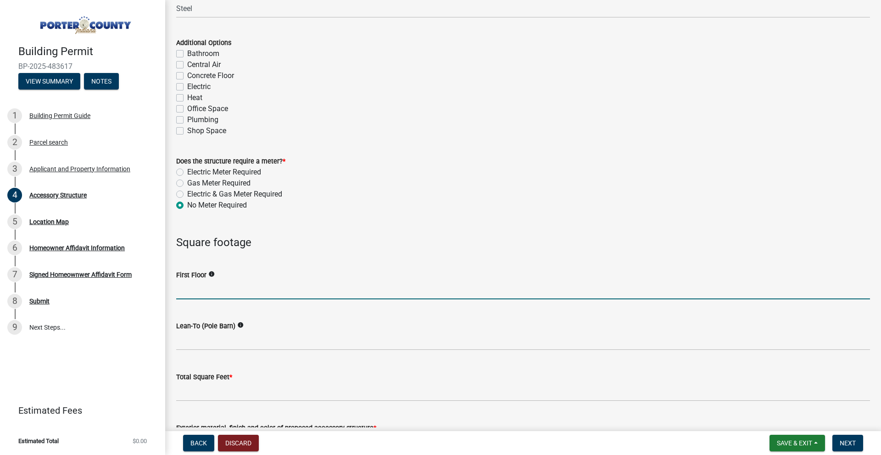
click at [246, 292] on input "text" at bounding box center [523, 289] width 694 height 19
type input "1200"
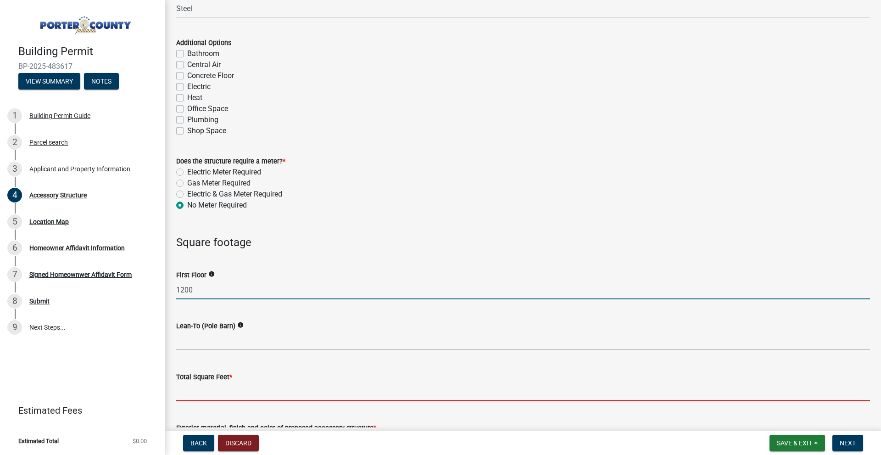
click at [196, 393] on input "text" at bounding box center [523, 391] width 694 height 19
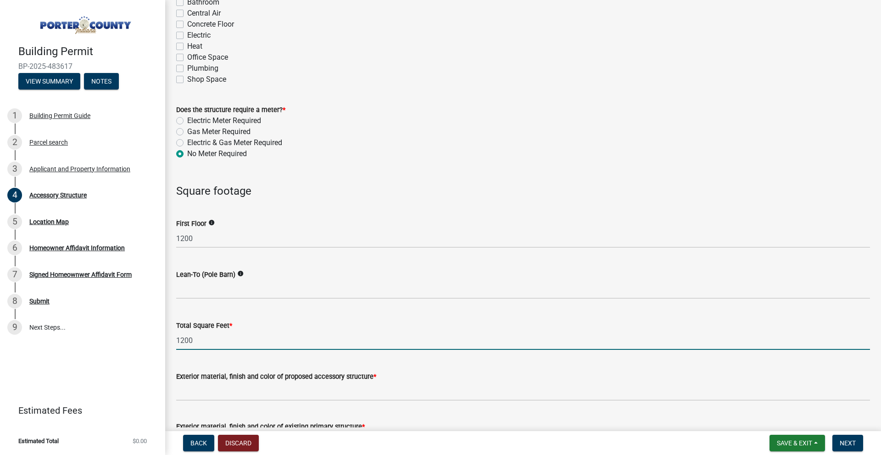
scroll to position [688, 0]
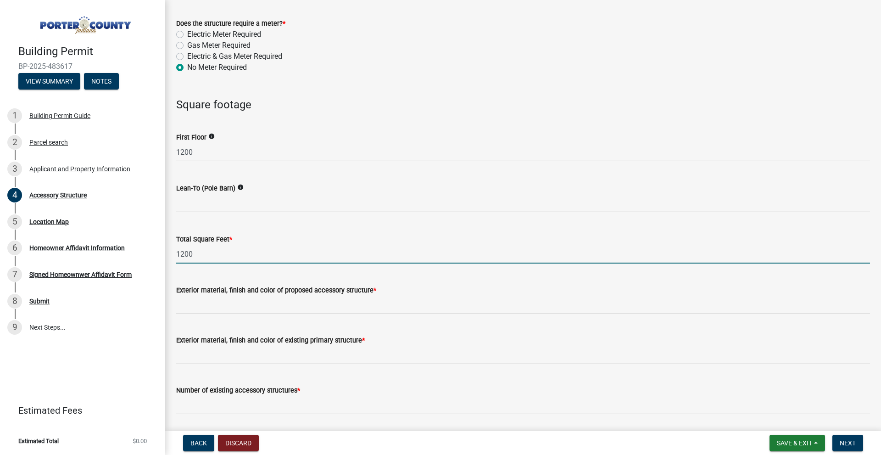
type input "1200"
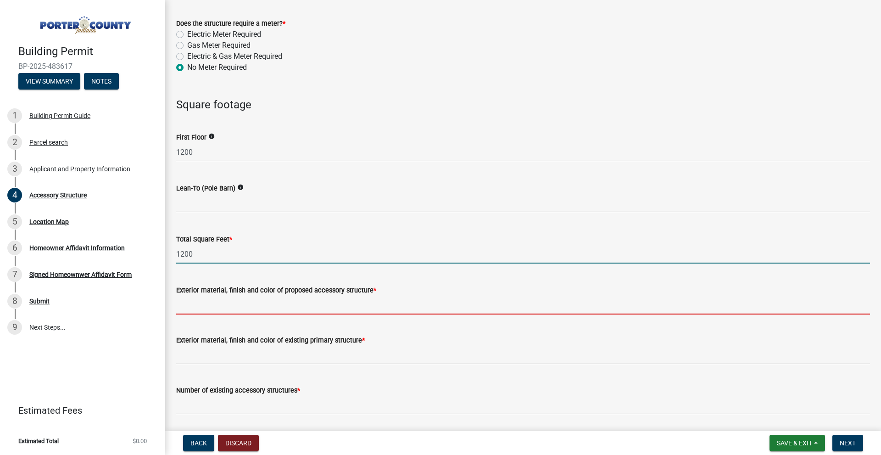
click at [259, 307] on input "Exterior material, finish and color of proposed accessory structure *" at bounding box center [523, 304] width 694 height 19
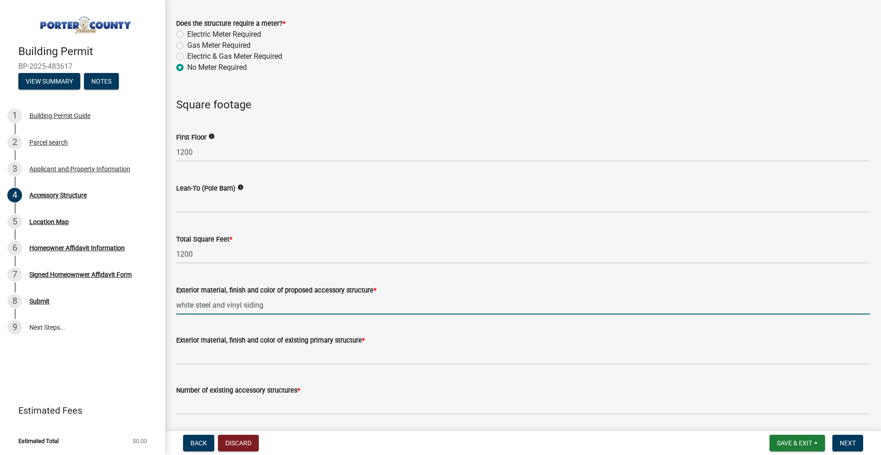
type input "white steel and vinyl siding"
click at [242, 343] on label "Exterior material, finish and color of existing primary structure *" at bounding box center [270, 340] width 189 height 6
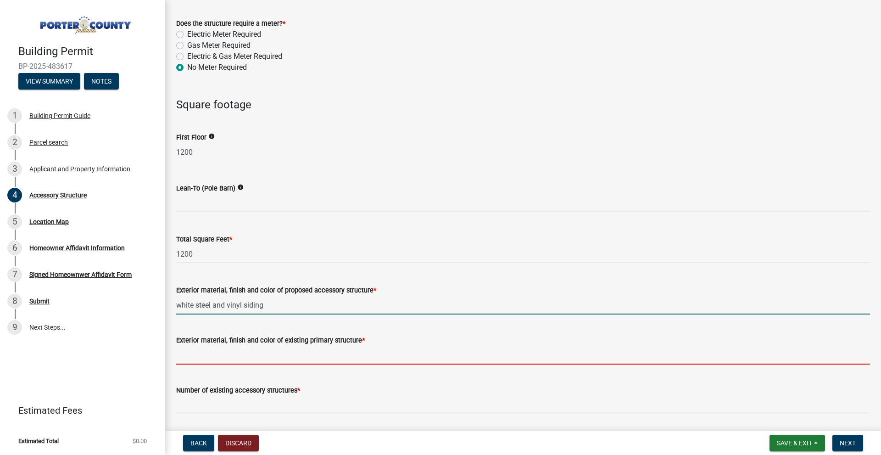
click at [242, 346] on input "Exterior material, finish and color of existing primary structure *" at bounding box center [523, 355] width 694 height 19
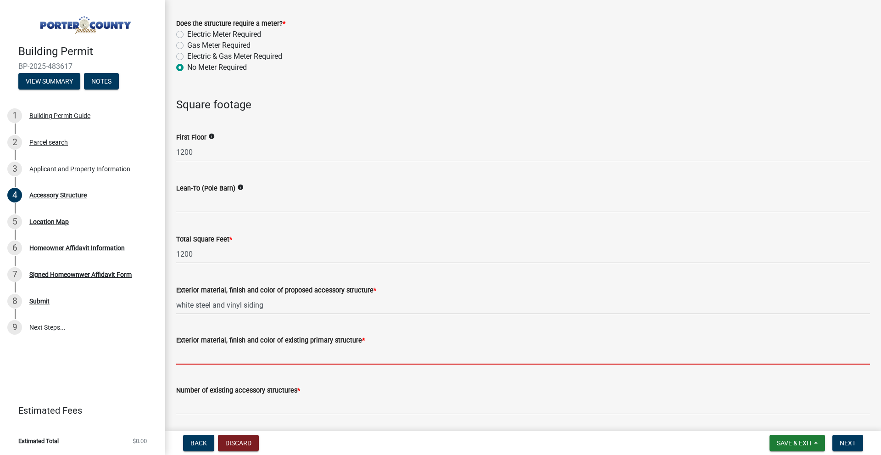
click at [242, 352] on input "Exterior material, finish and color of existing primary structure *" at bounding box center [523, 355] width 694 height 19
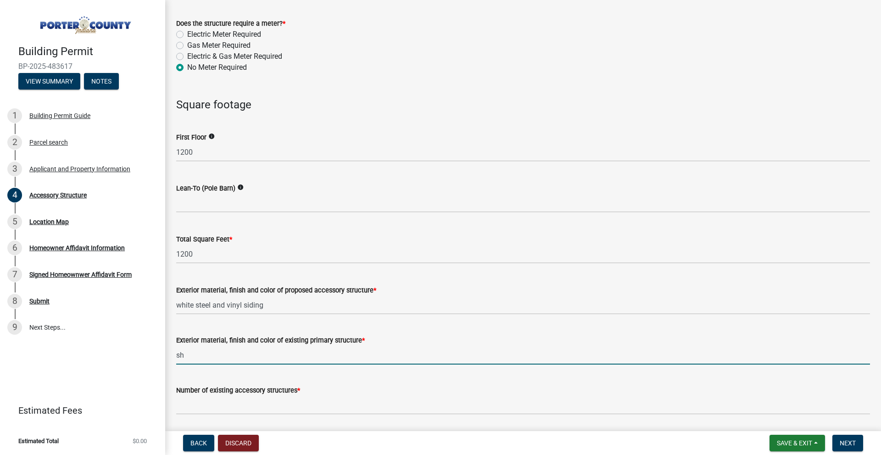
type input "s"
type input "white vinyl siding"
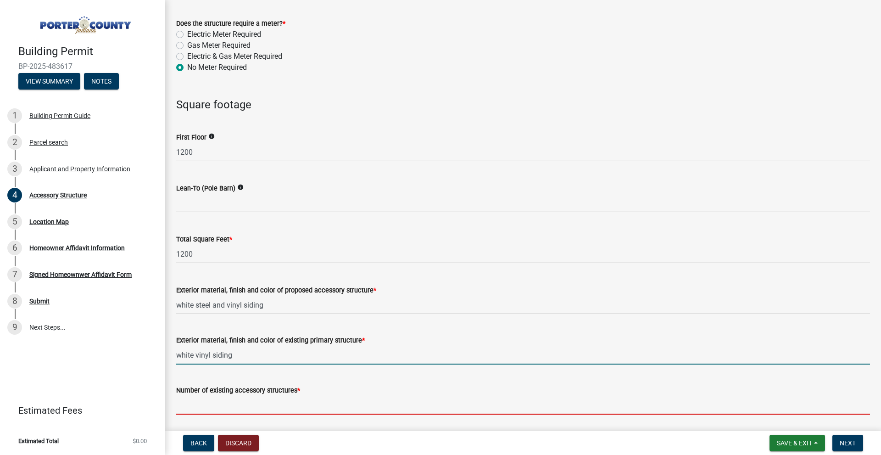
click at [284, 409] on input "Number of existing accessory structures *" at bounding box center [523, 405] width 694 height 19
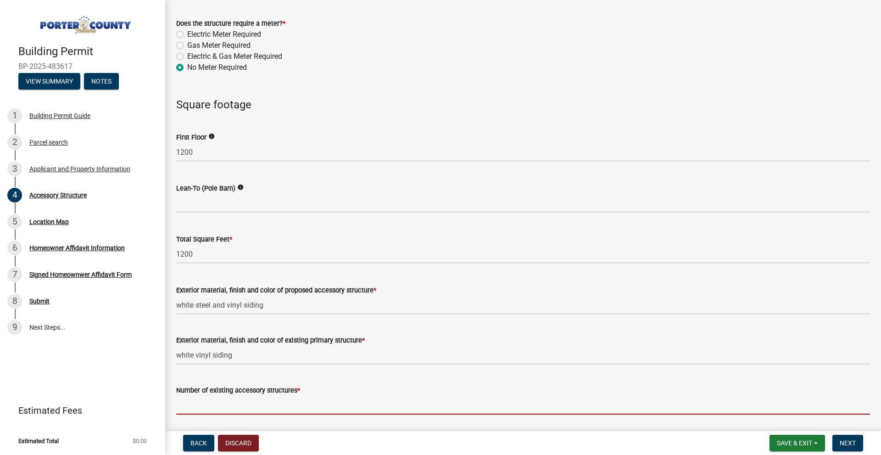
type input "1"
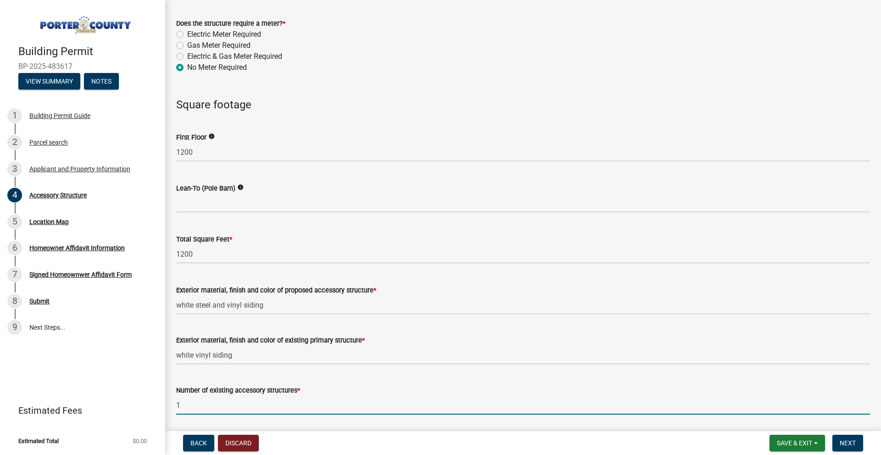
scroll to position [872, 0]
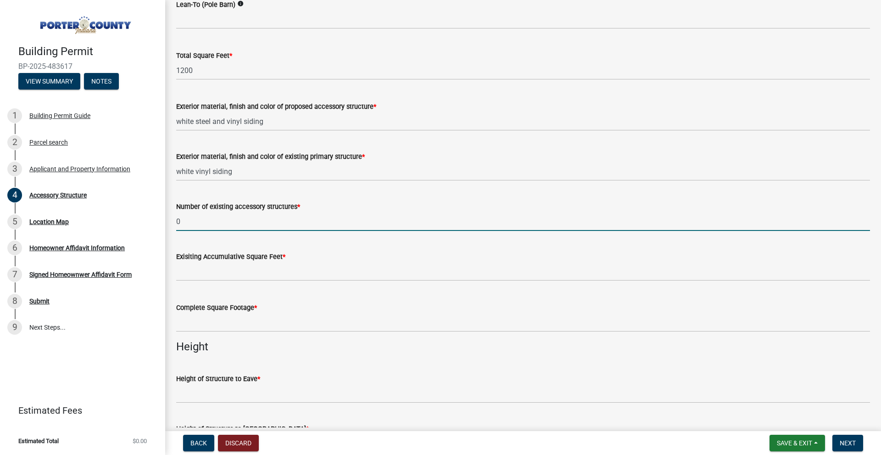
type input "0"
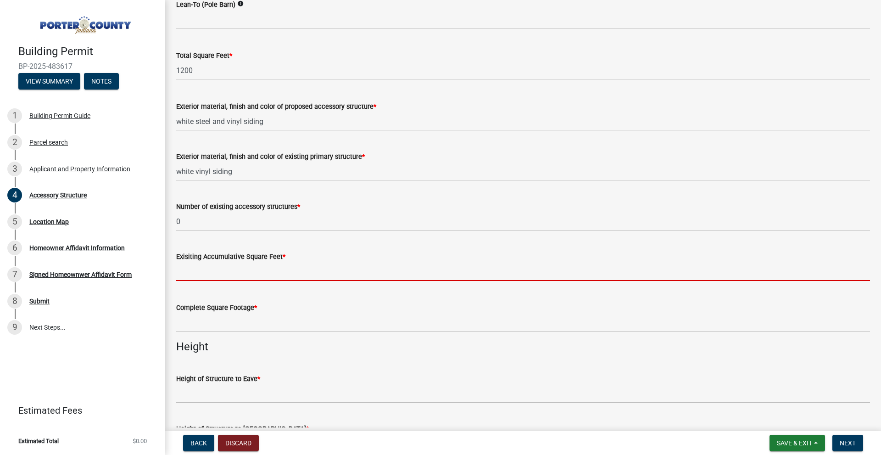
click at [268, 276] on input "text" at bounding box center [523, 271] width 694 height 19
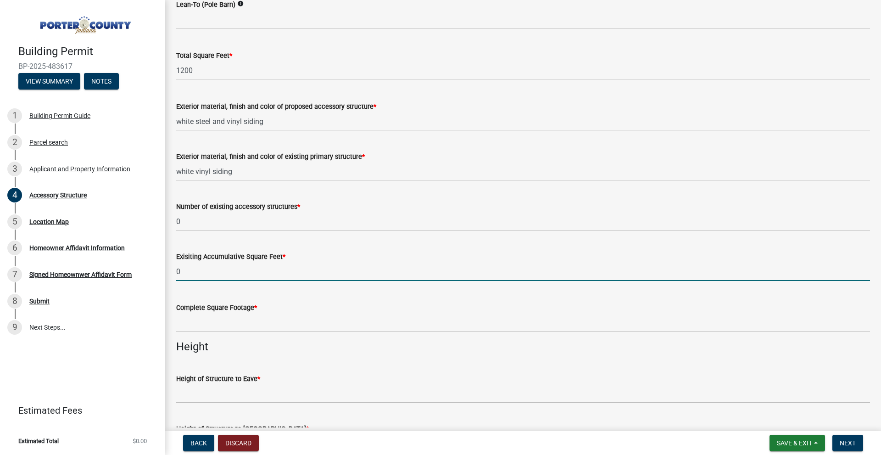
type input "0"
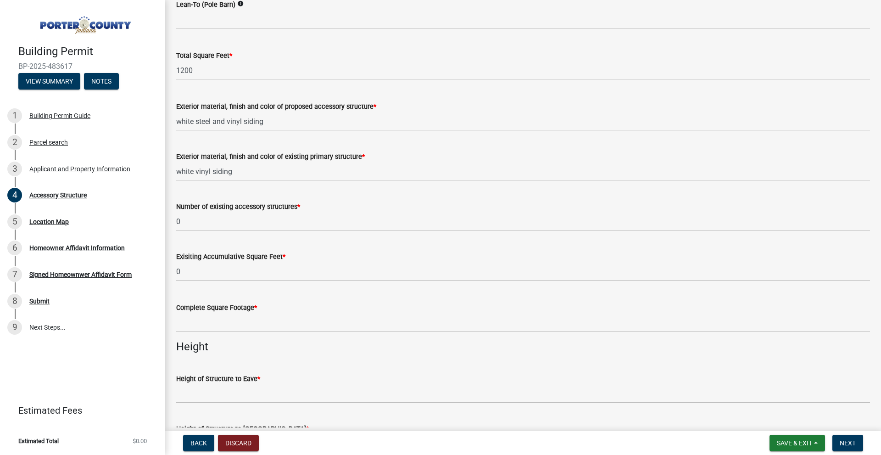
click at [336, 340] on h4 "Height" at bounding box center [523, 346] width 694 height 13
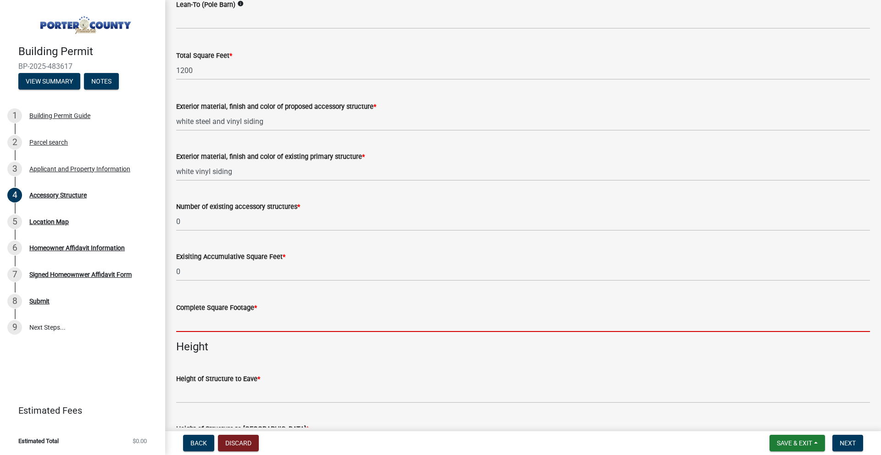
click at [333, 323] on input "text" at bounding box center [523, 322] width 694 height 19
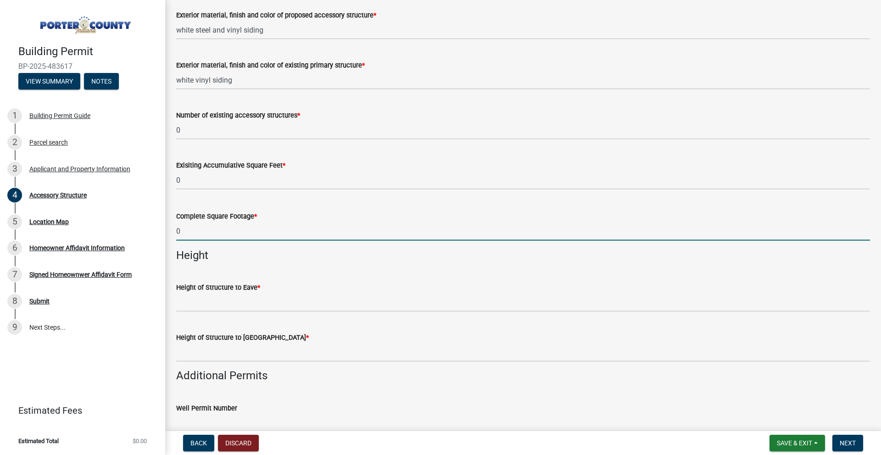
scroll to position [964, 0]
type input "0"
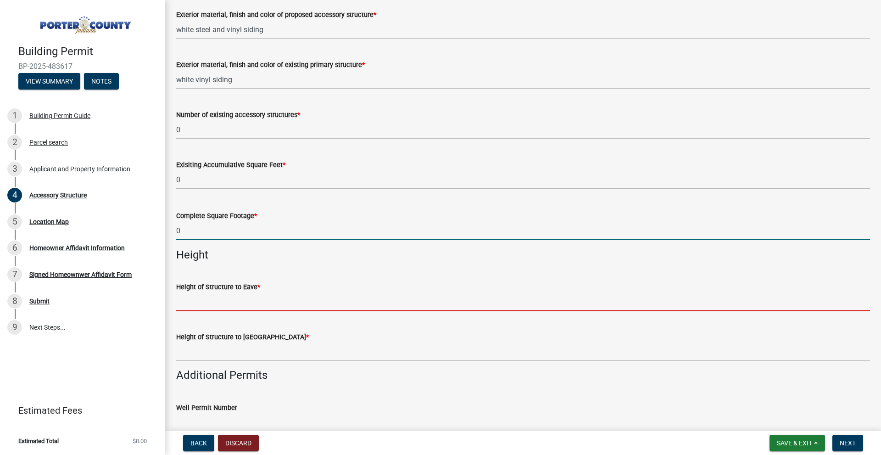
click at [252, 304] on input "Height of Structure to Eave *" at bounding box center [523, 301] width 694 height 19
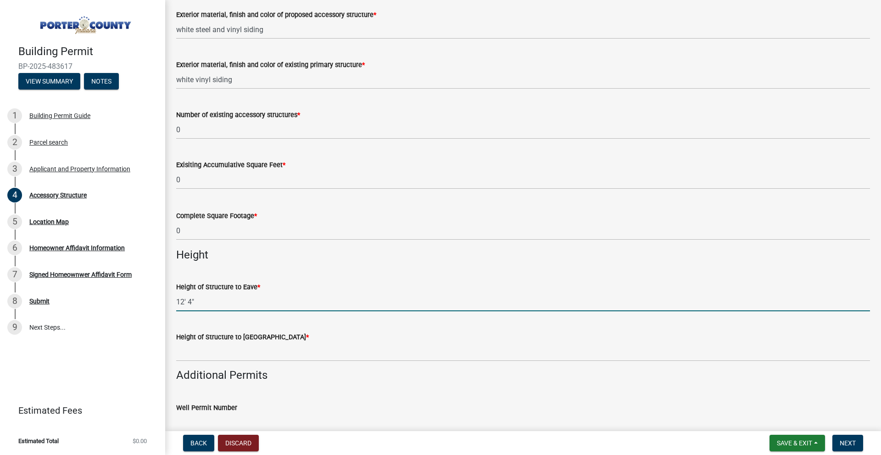
type input "12' 4""
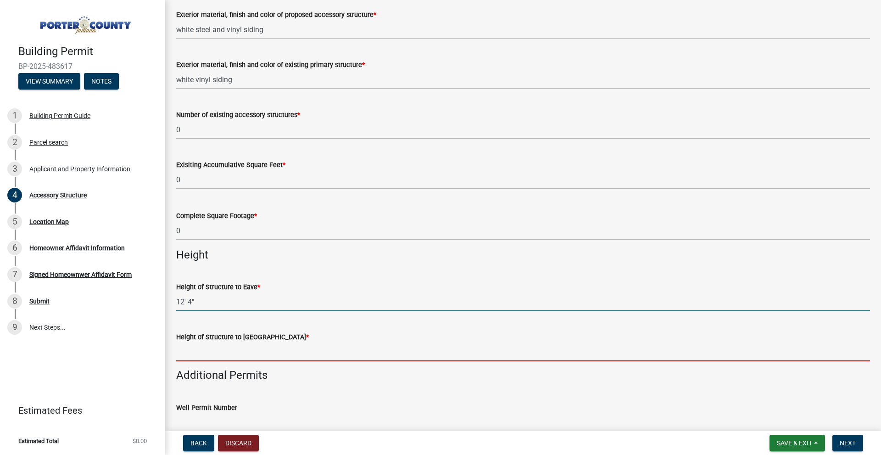
click at [253, 345] on input "Height of Structure to Roof Peak *" at bounding box center [523, 351] width 694 height 19
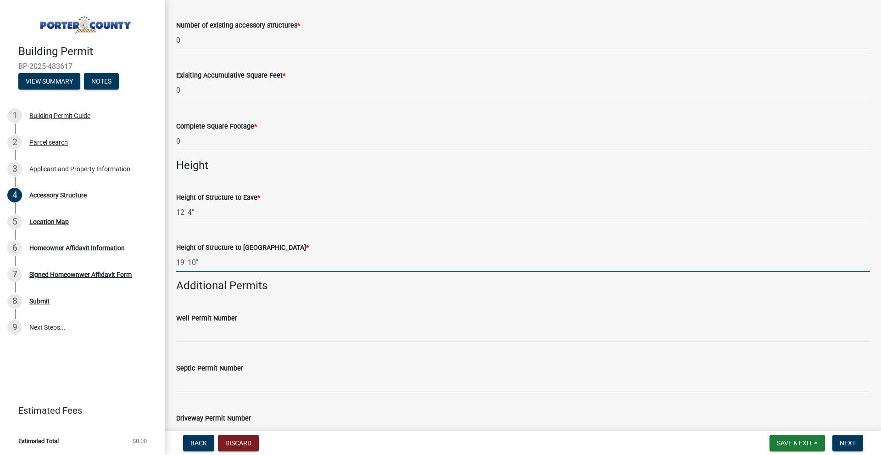
scroll to position [1147, 0]
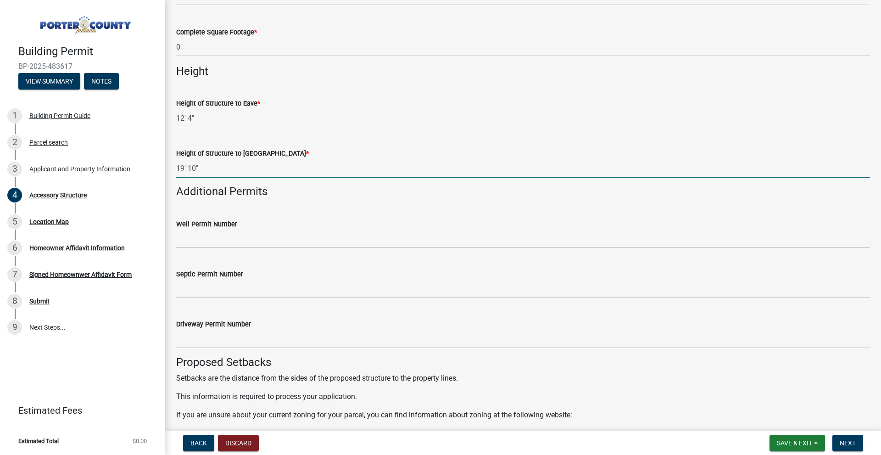
type input "19' 10""
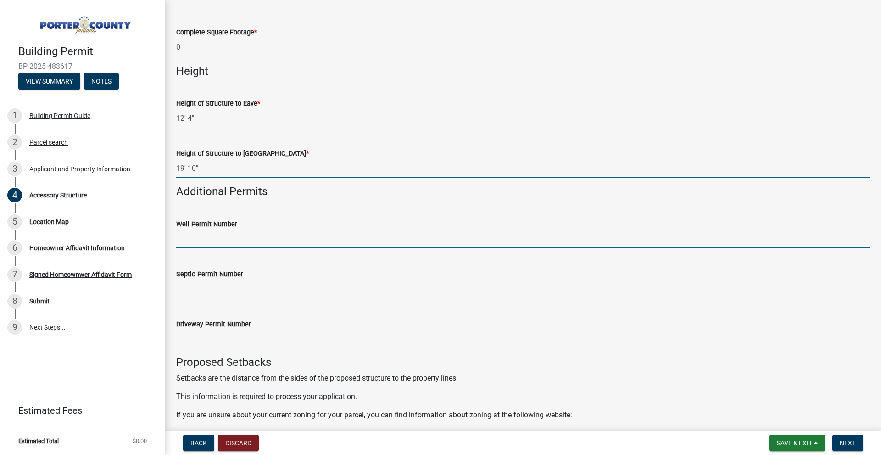
click at [262, 235] on input "Well Permit Number" at bounding box center [523, 238] width 694 height 19
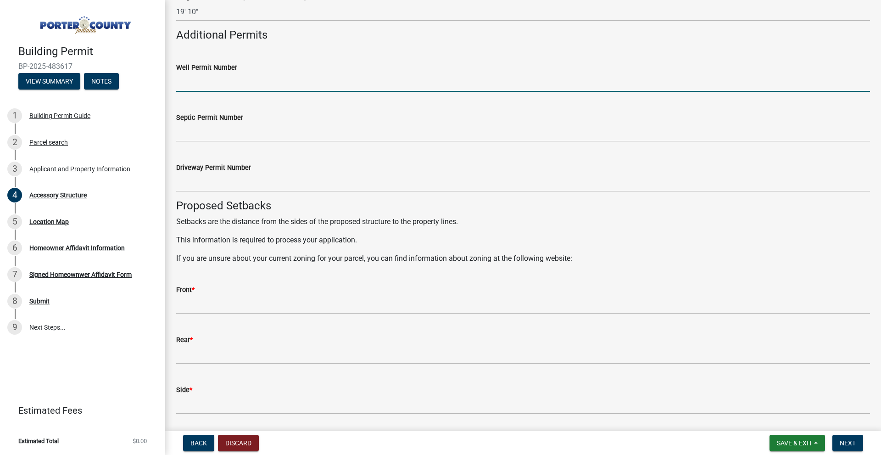
scroll to position [1331, 0]
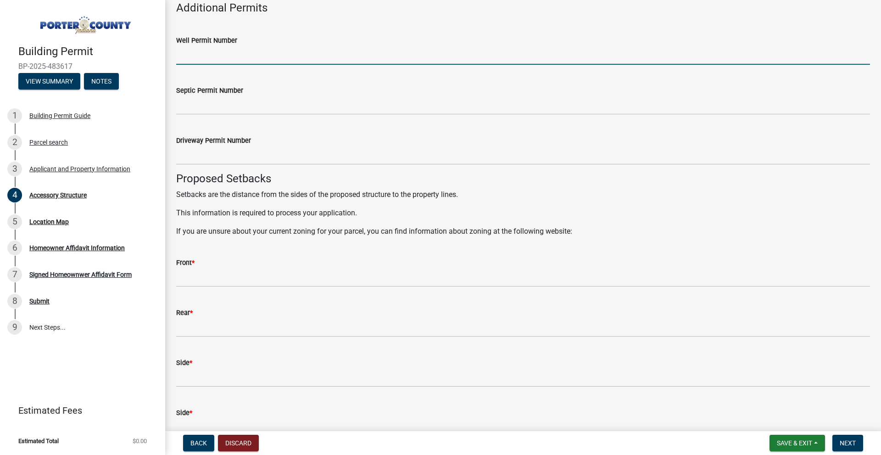
click at [259, 264] on div "Front *" at bounding box center [523, 262] width 694 height 11
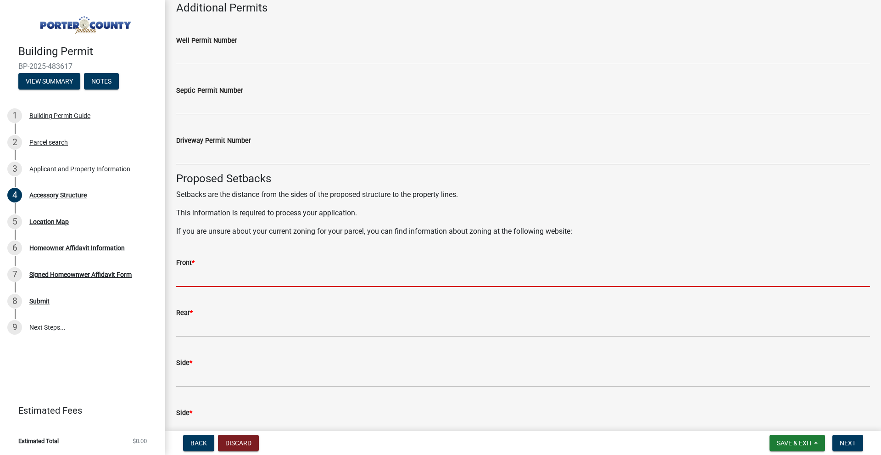
click at [259, 270] on input "Front *" at bounding box center [523, 277] width 694 height 19
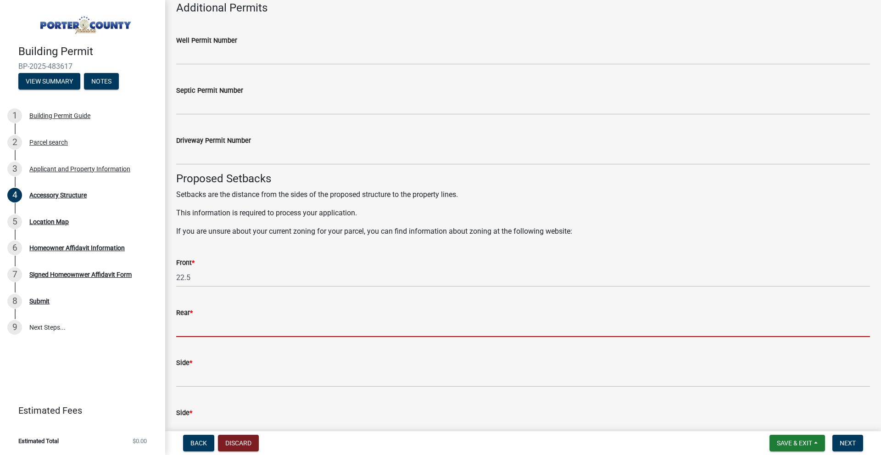
click at [310, 325] on input "Rear *" at bounding box center [523, 327] width 694 height 19
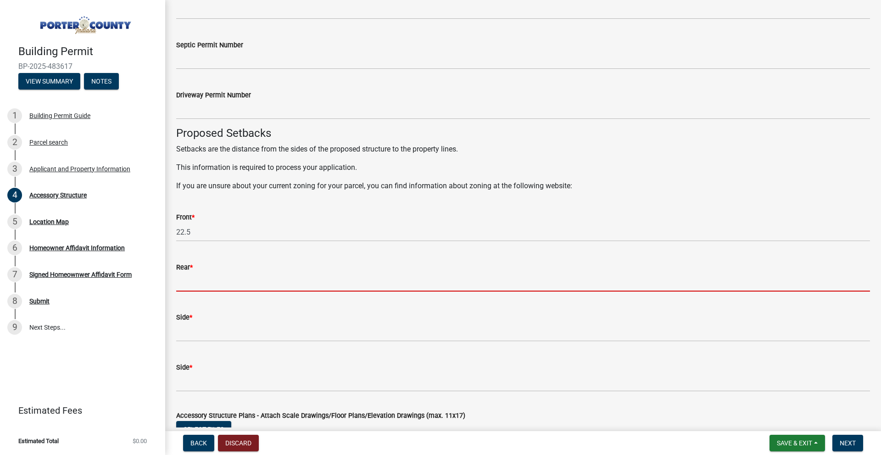
scroll to position [1377, 0]
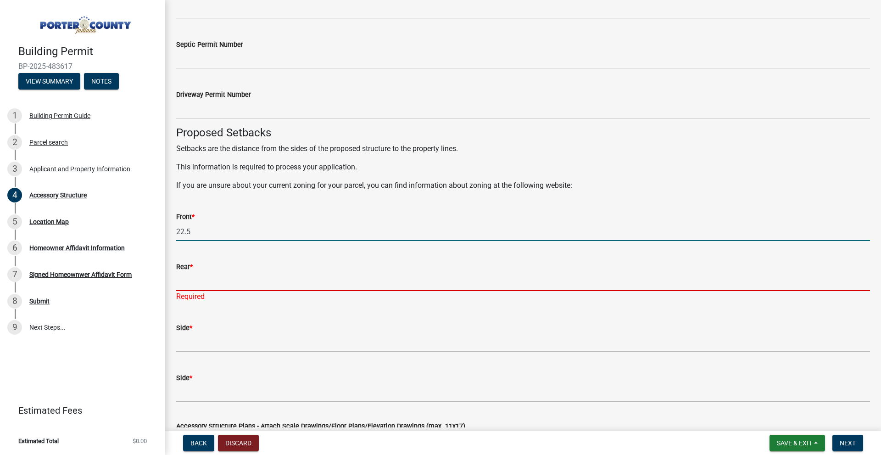
click at [221, 227] on input "22.5" at bounding box center [523, 231] width 694 height 19
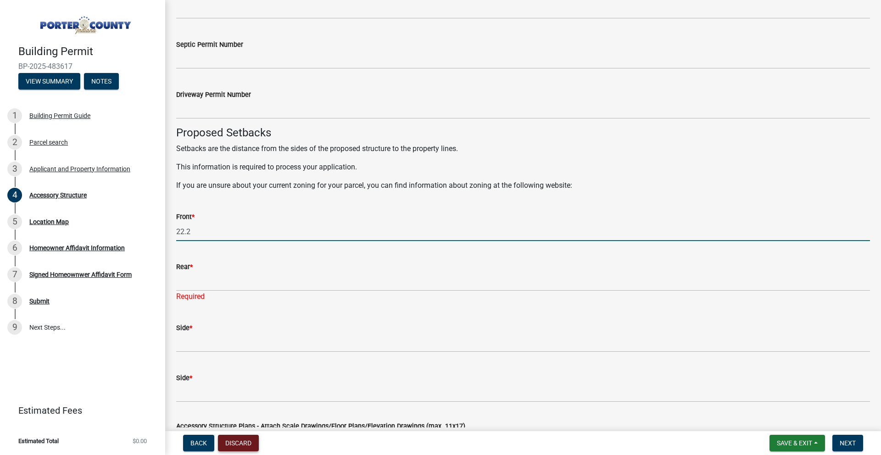
type input "22.2"
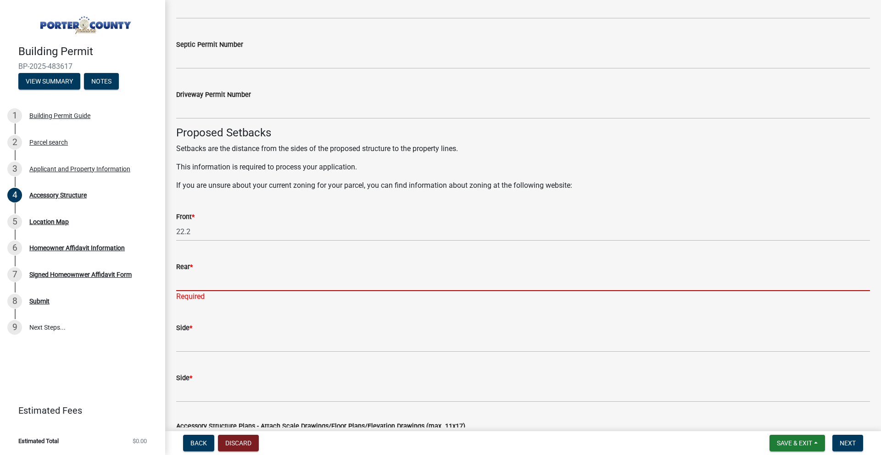
click at [243, 289] on input "Rear *" at bounding box center [523, 281] width 694 height 19
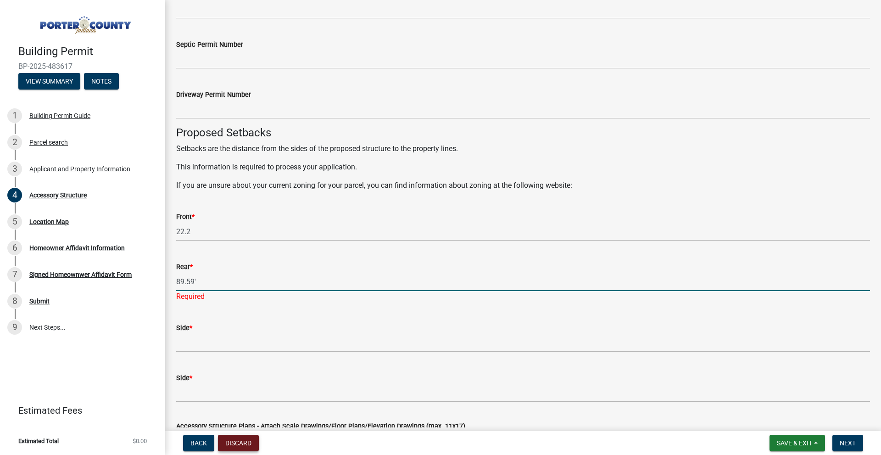
type input "89.59'"
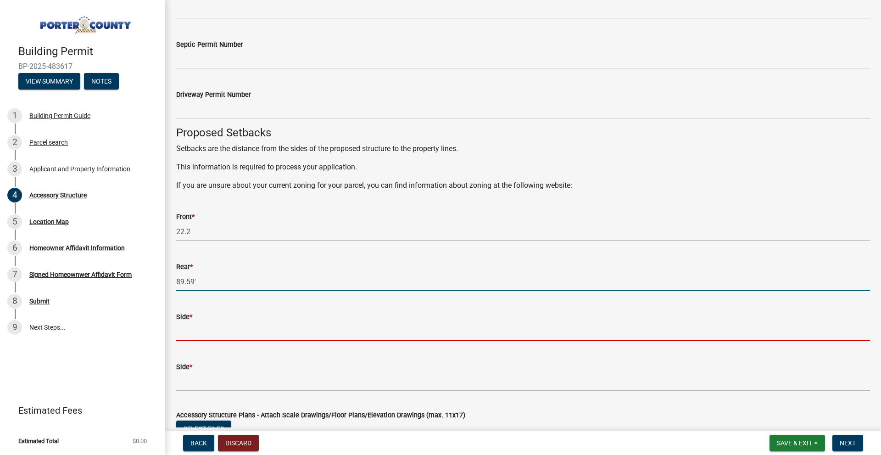
click at [243, 329] on input "Side *" at bounding box center [523, 331] width 694 height 19
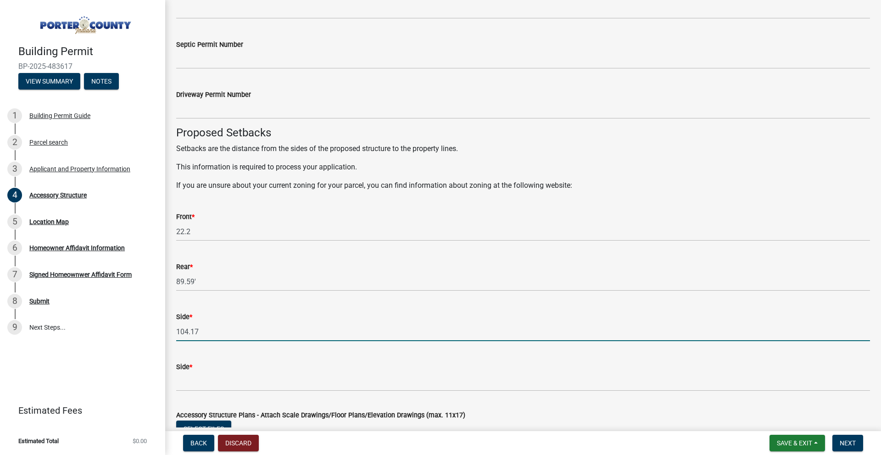
type input "104.17"
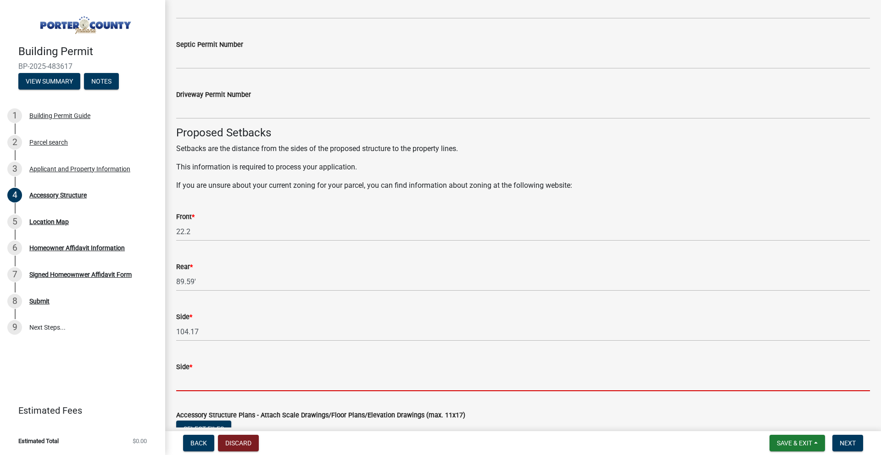
click at [235, 376] on input "Side *" at bounding box center [523, 381] width 694 height 19
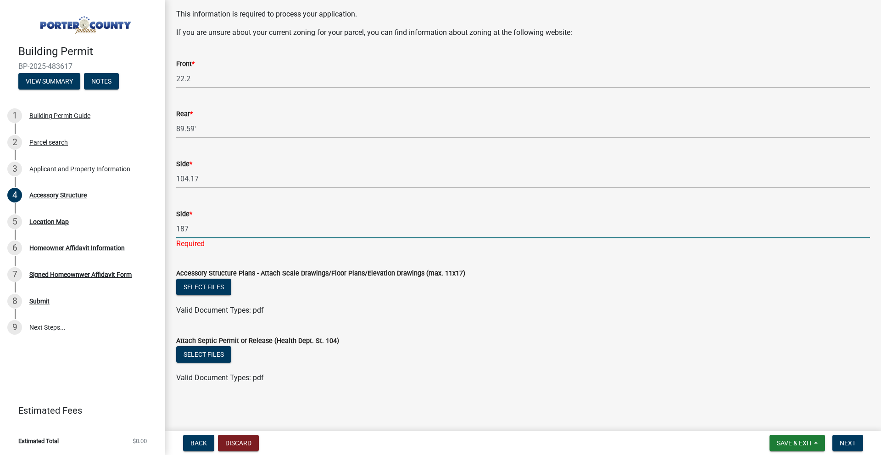
type input "187"
click at [364, 284] on div "Select files" at bounding box center [523, 288] width 694 height 19
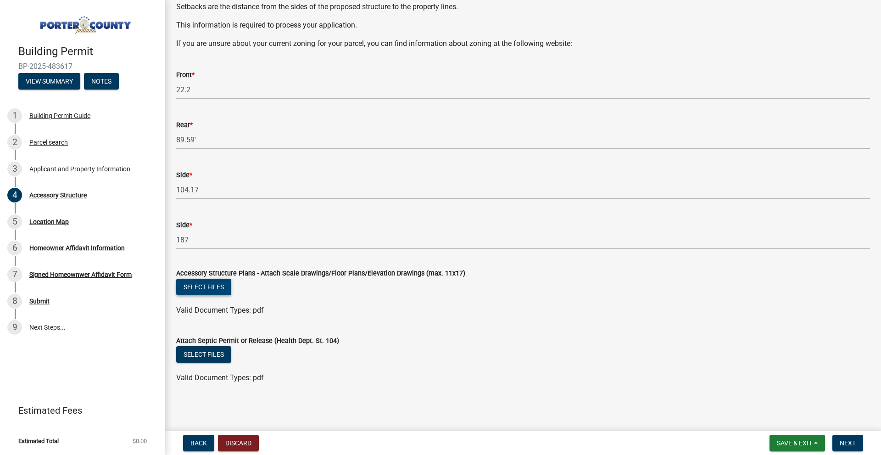
click at [220, 281] on button "Select files" at bounding box center [203, 287] width 55 height 17
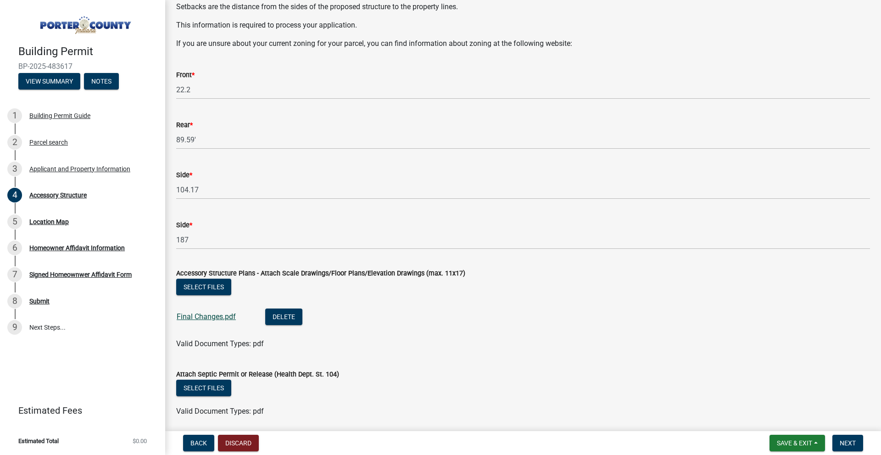
click at [222, 315] on link "Final Changes.pdf" at bounding box center [206, 316] width 59 height 9
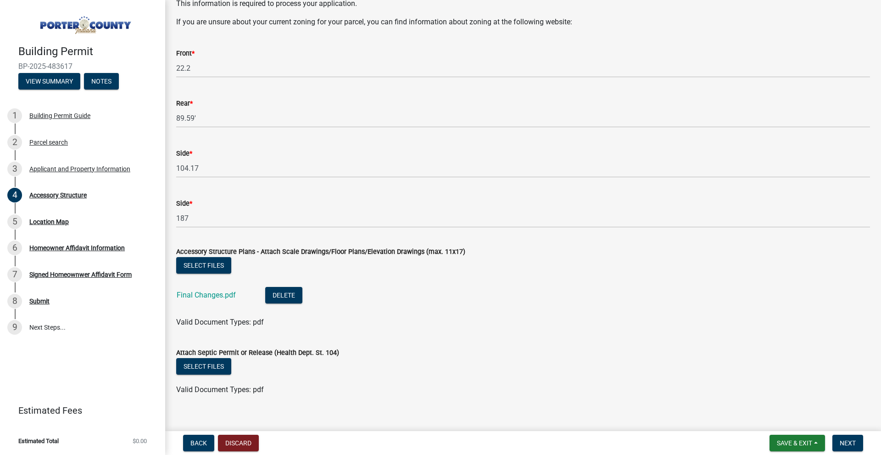
scroll to position [1552, 0]
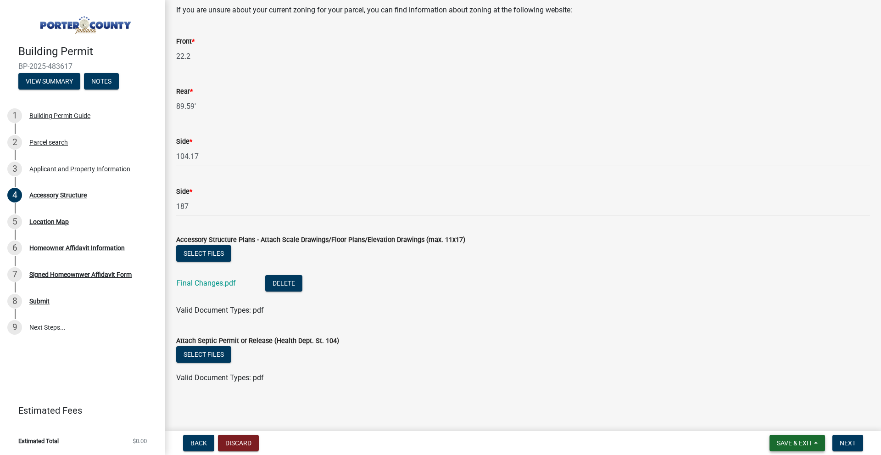
click at [785, 437] on button "Save & Exit" at bounding box center [797, 443] width 56 height 17
click at [772, 427] on button "Save & Exit" at bounding box center [788, 419] width 73 height 22
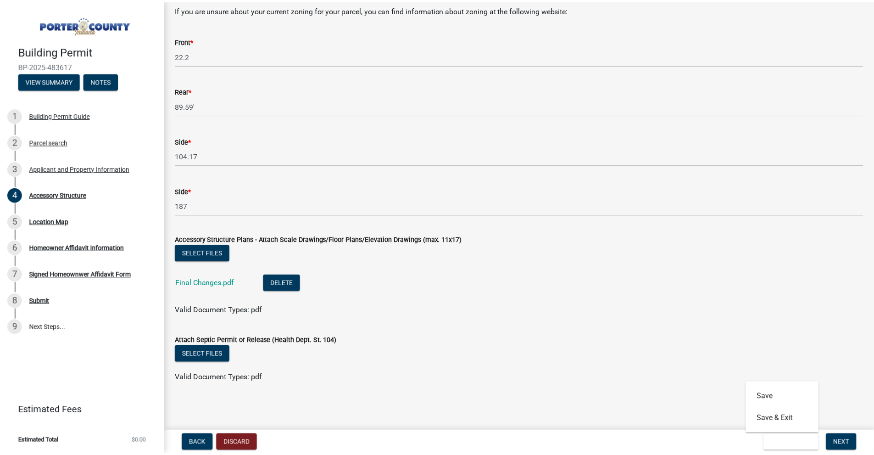
scroll to position [0, 0]
